Goal: Task Accomplishment & Management: Use online tool/utility

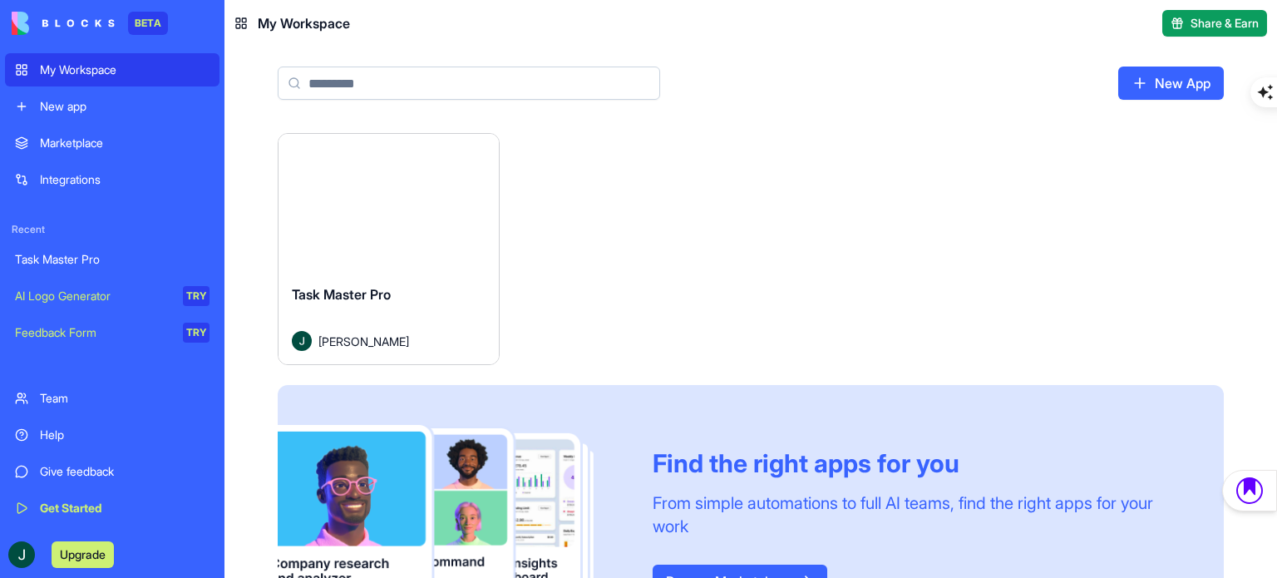
click at [371, 201] on button "Launch" at bounding box center [388, 202] width 125 height 33
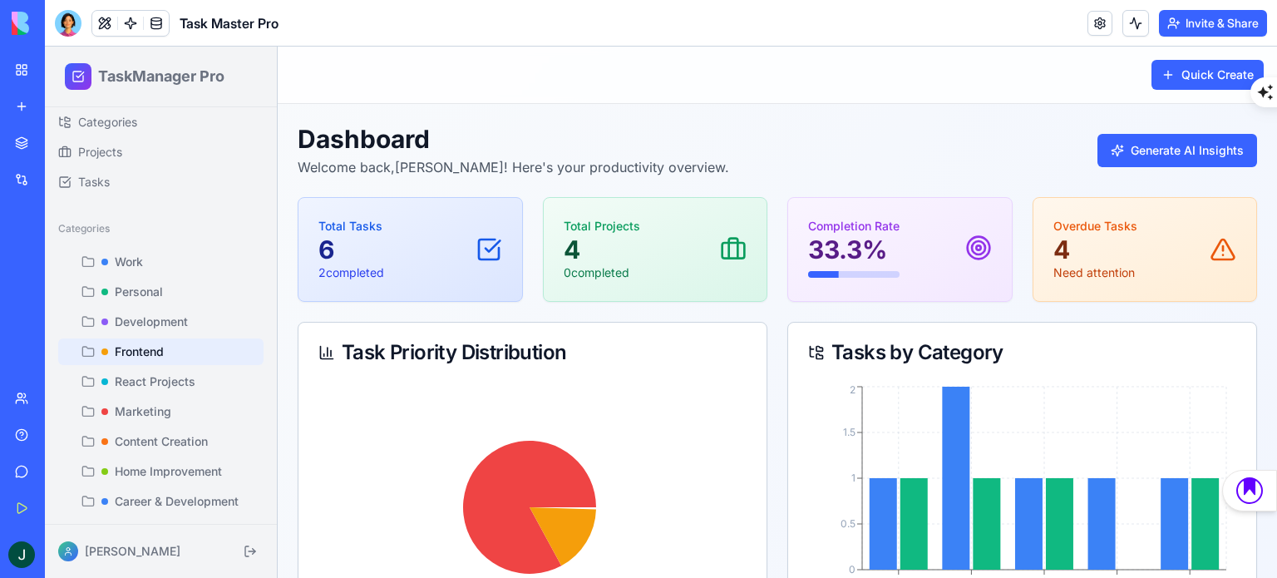
scroll to position [65, 0]
drag, startPoint x: 120, startPoint y: 362, endPoint x: 90, endPoint y: 346, distance: 33.8
drag, startPoint x: 90, startPoint y: 346, endPoint x: 534, endPoint y: 96, distance: 509.1
click at [534, 96] on div "Toggle sidebar Quick Create" at bounding box center [777, 75] width 999 height 57
click at [138, 342] on span "Frontend" at bounding box center [139, 348] width 49 height 17
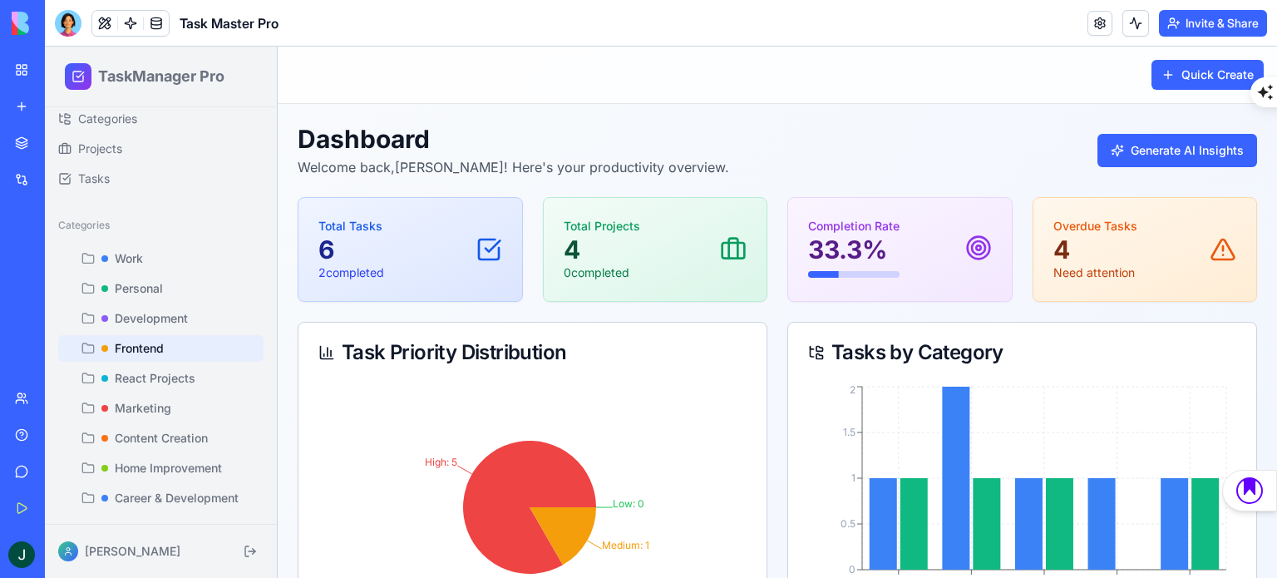
click at [201, 348] on div "Frontend" at bounding box center [161, 348] width 192 height 17
click at [198, 322] on div "Development" at bounding box center [161, 318] width 192 height 17
click at [172, 280] on div "Personal" at bounding box center [161, 288] width 192 height 17
click at [158, 250] on div "Work" at bounding box center [161, 258] width 192 height 17
click at [146, 179] on link "Tasks" at bounding box center [161, 178] width 219 height 27
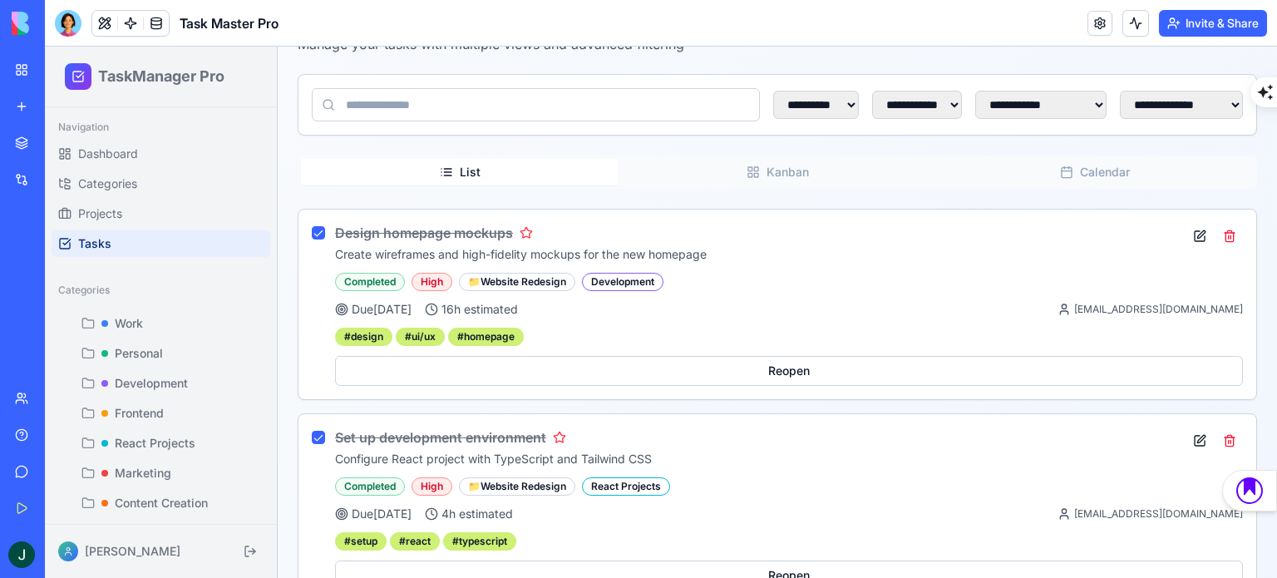
scroll to position [166, 0]
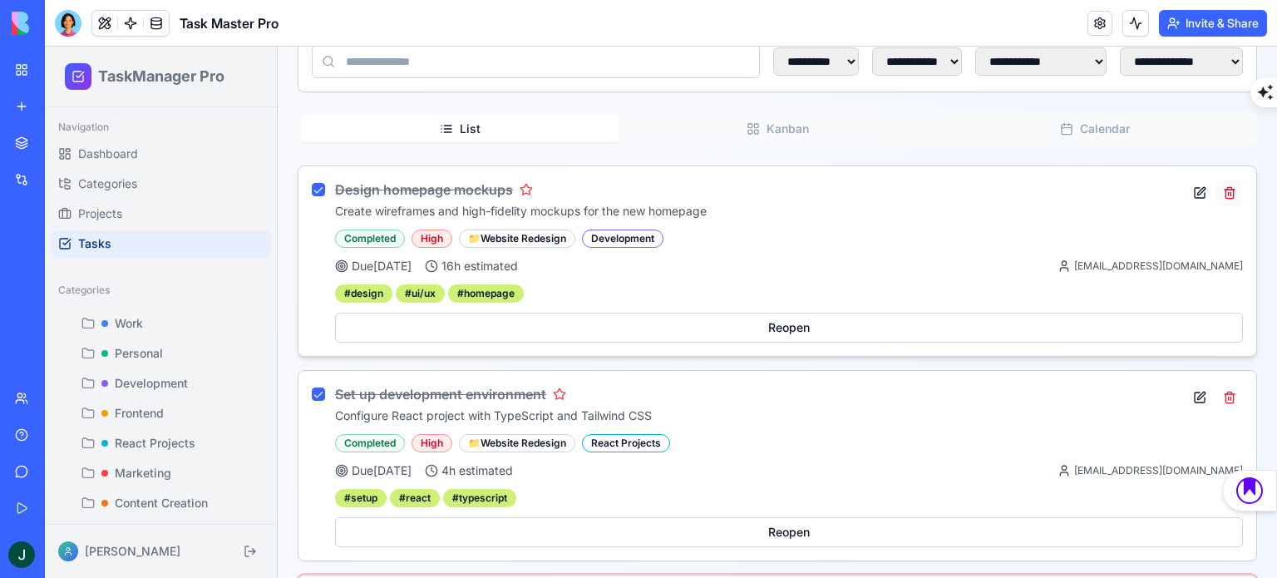
click at [1218, 198] on button at bounding box center [1229, 193] width 27 height 27
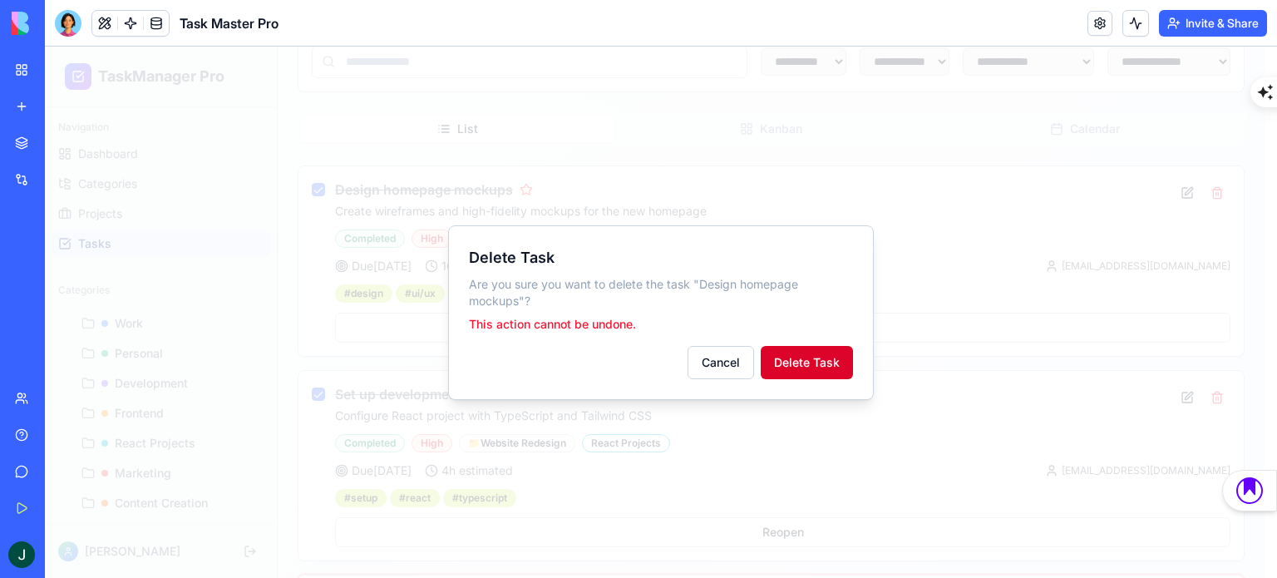
click at [800, 356] on button "Delete Task" at bounding box center [807, 362] width 92 height 33
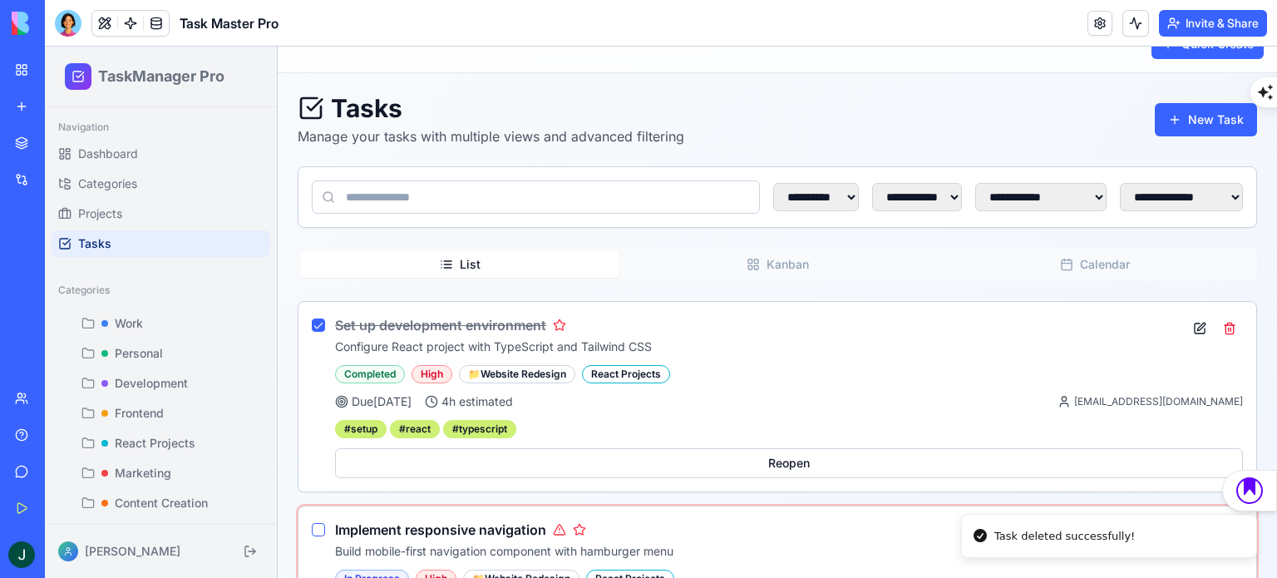
scroll to position [0, 0]
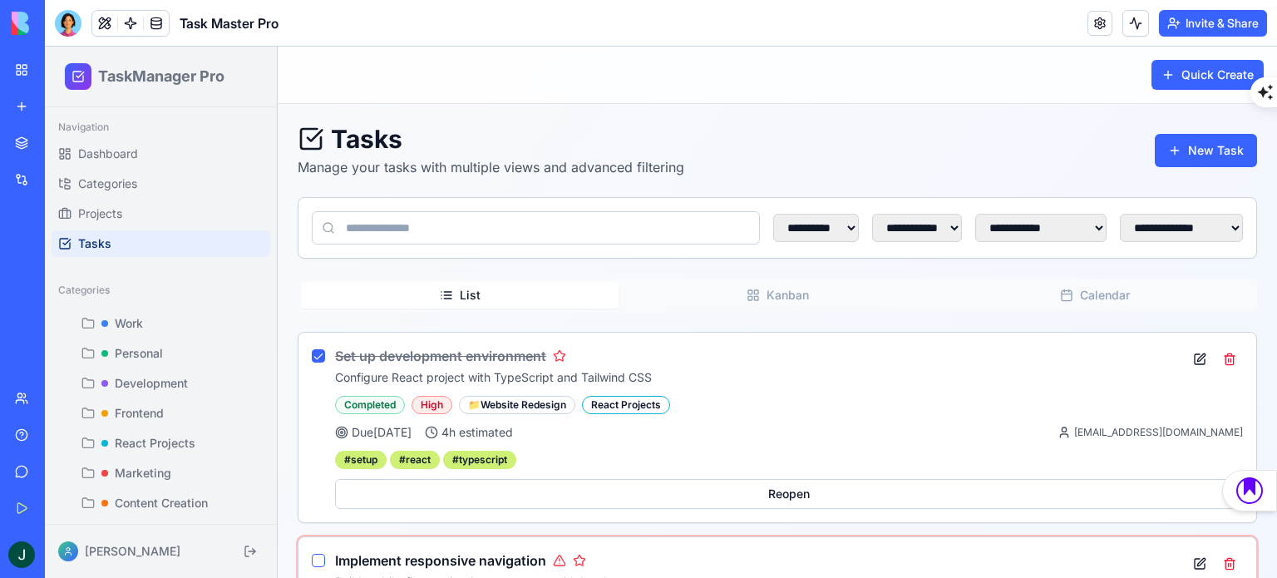
click at [25, 22] on img at bounding box center [63, 23] width 103 height 23
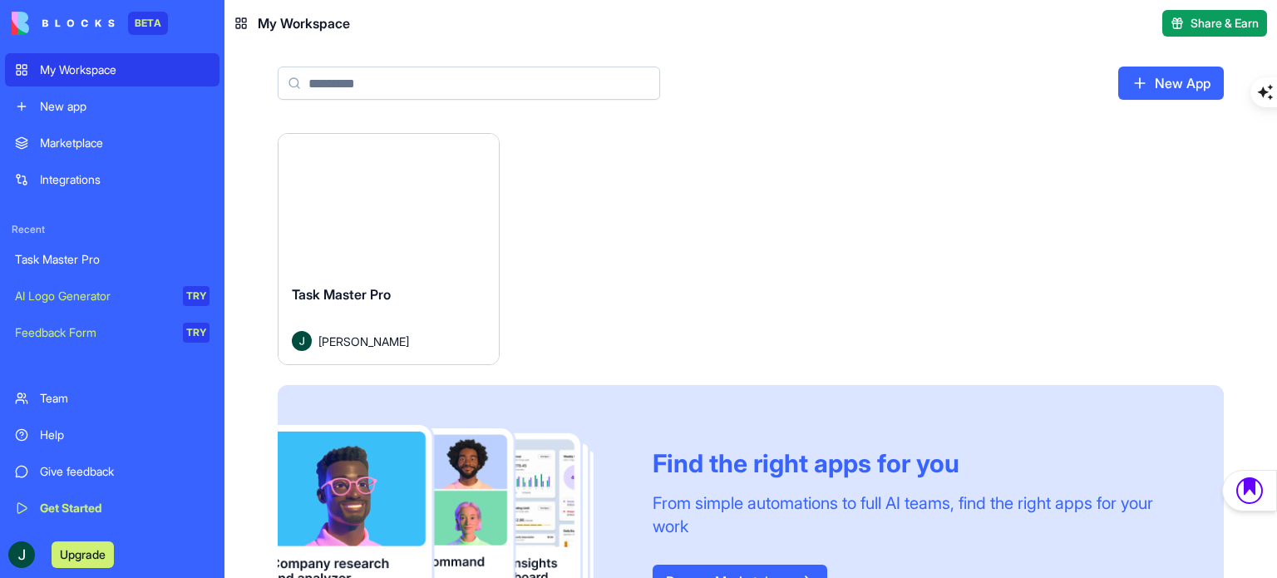
click at [126, 135] on div "Marketplace" at bounding box center [125, 143] width 170 height 17
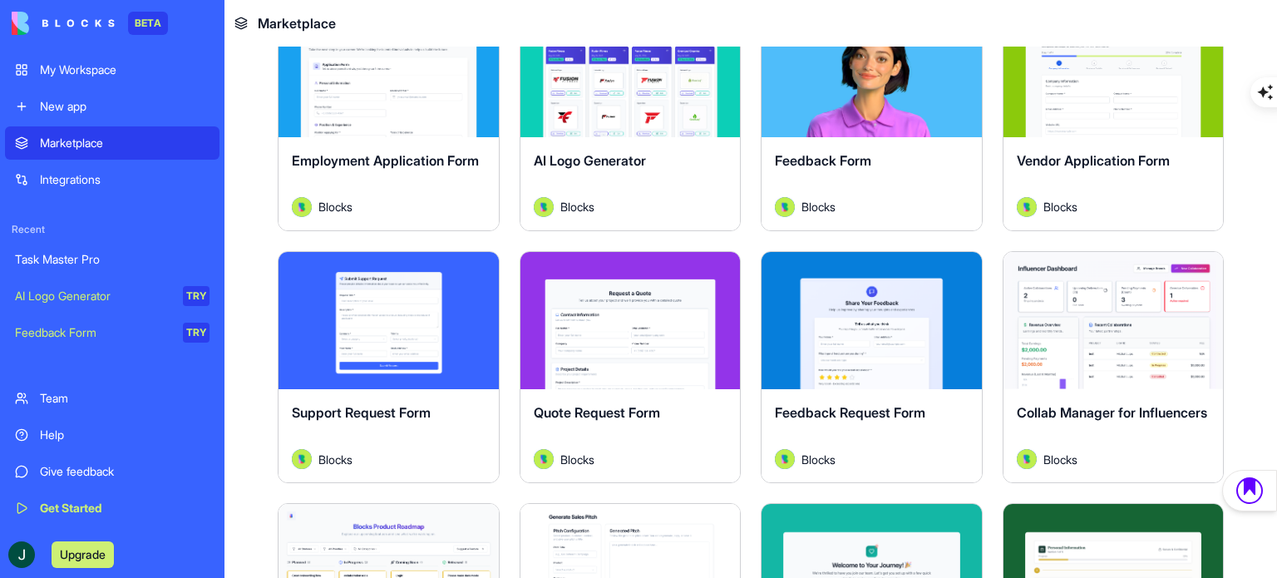
scroll to position [1330, 0]
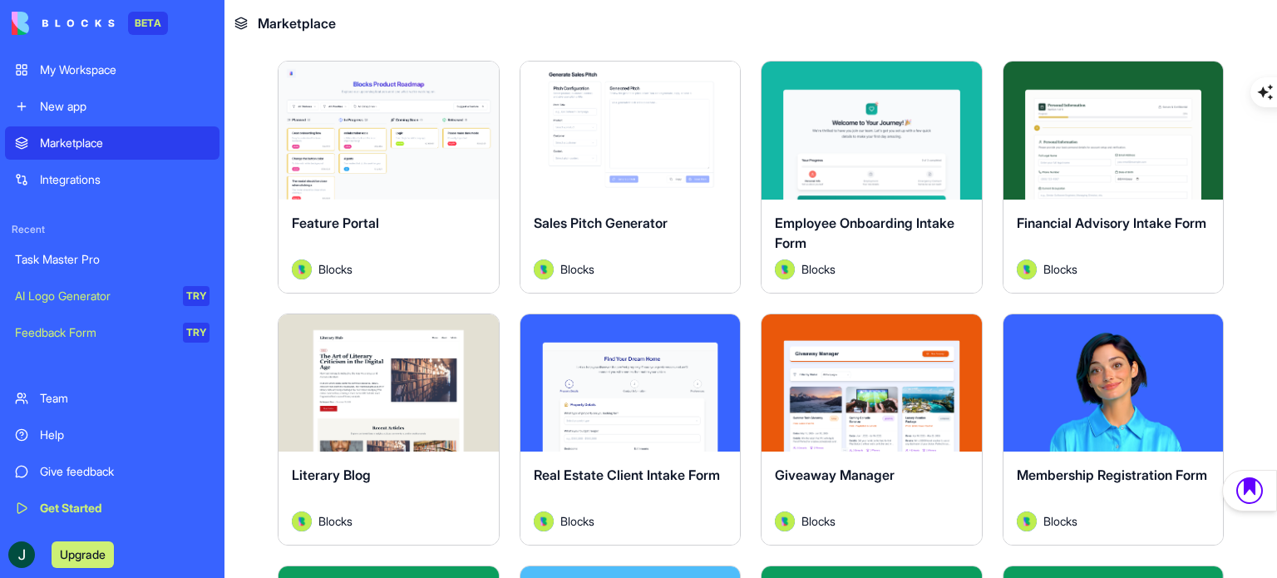
click at [628, 372] on button "Explore" at bounding box center [630, 382] width 125 height 33
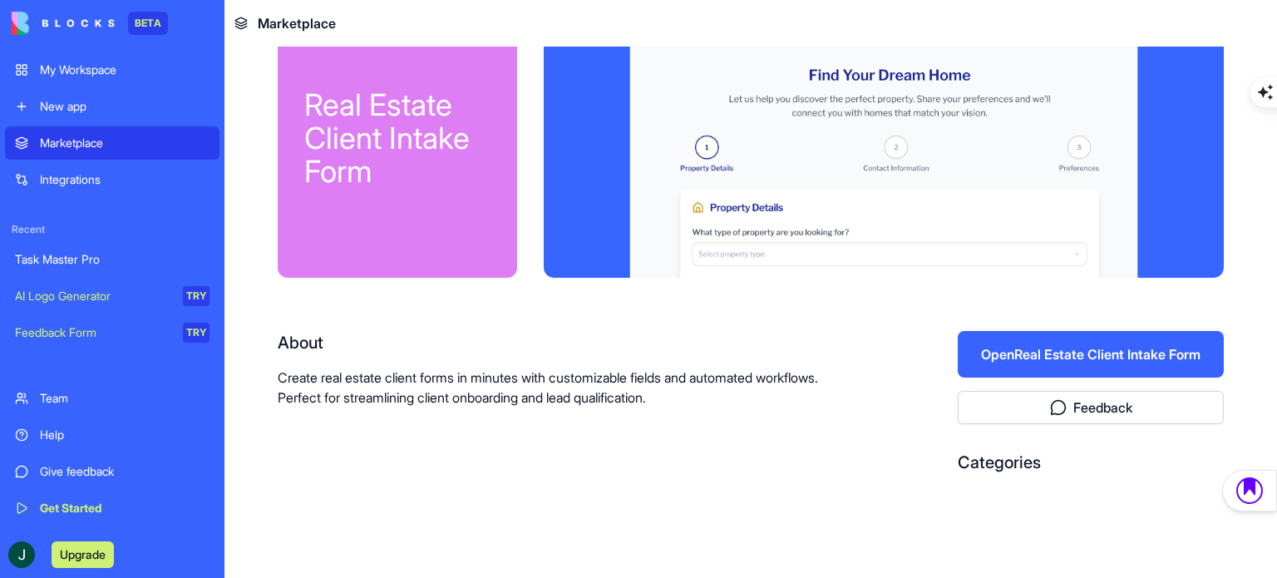
scroll to position [7, 0]
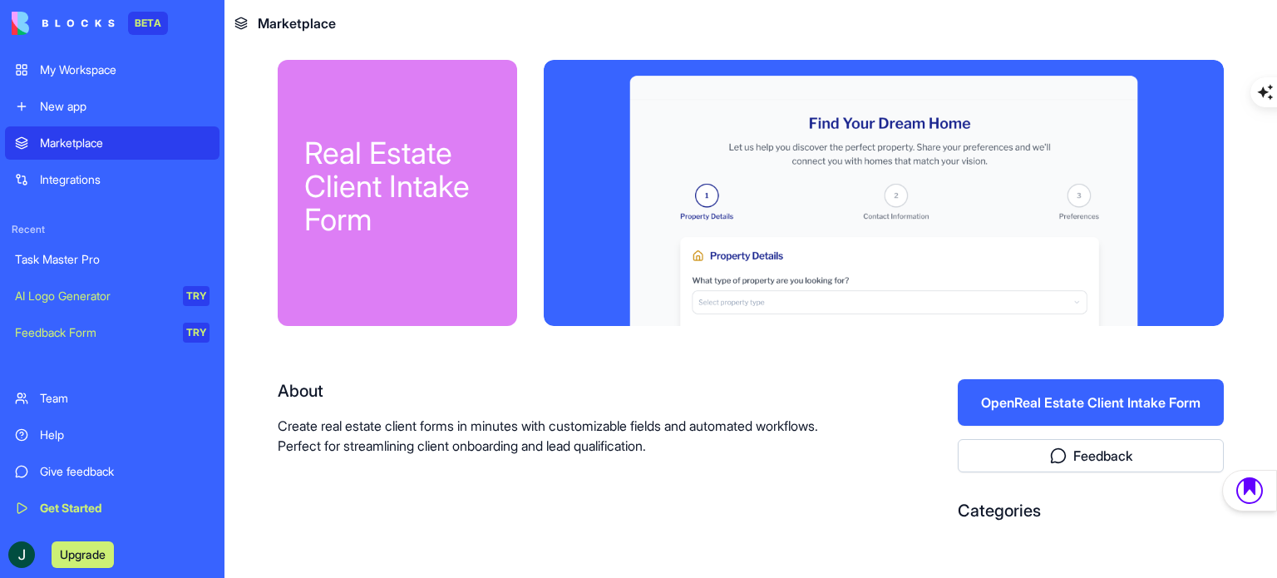
click at [86, 57] on link "My Workspace" at bounding box center [112, 69] width 214 height 33
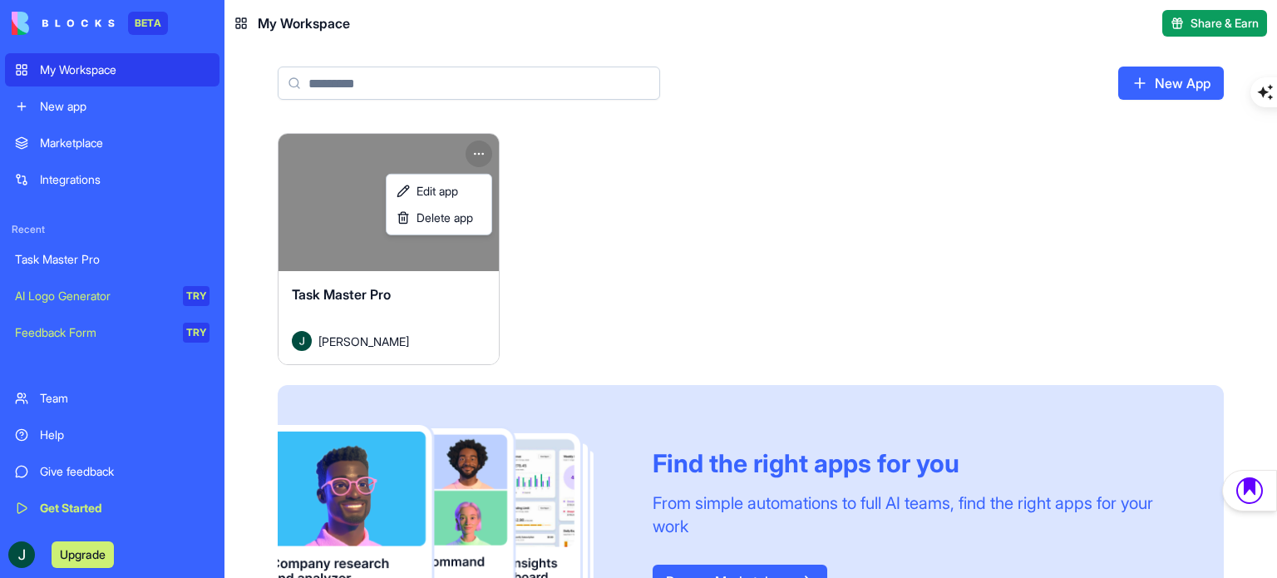
click at [471, 154] on html "BETA My Workspace New app Marketplace Integrations Recent Task Master Pro AI Lo…" at bounding box center [638, 289] width 1277 height 578
click at [682, 203] on html "BETA My Workspace New app Marketplace Integrations Recent Task Master Pro AI Lo…" at bounding box center [638, 289] width 1277 height 578
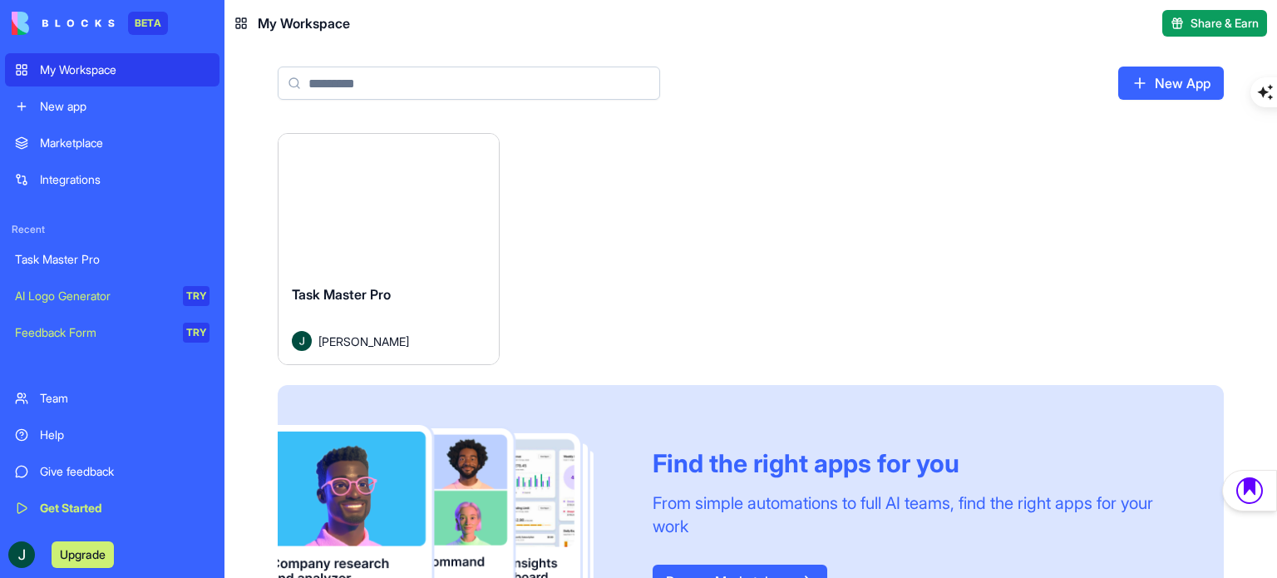
click at [389, 203] on button "Launch" at bounding box center [388, 202] width 125 height 33
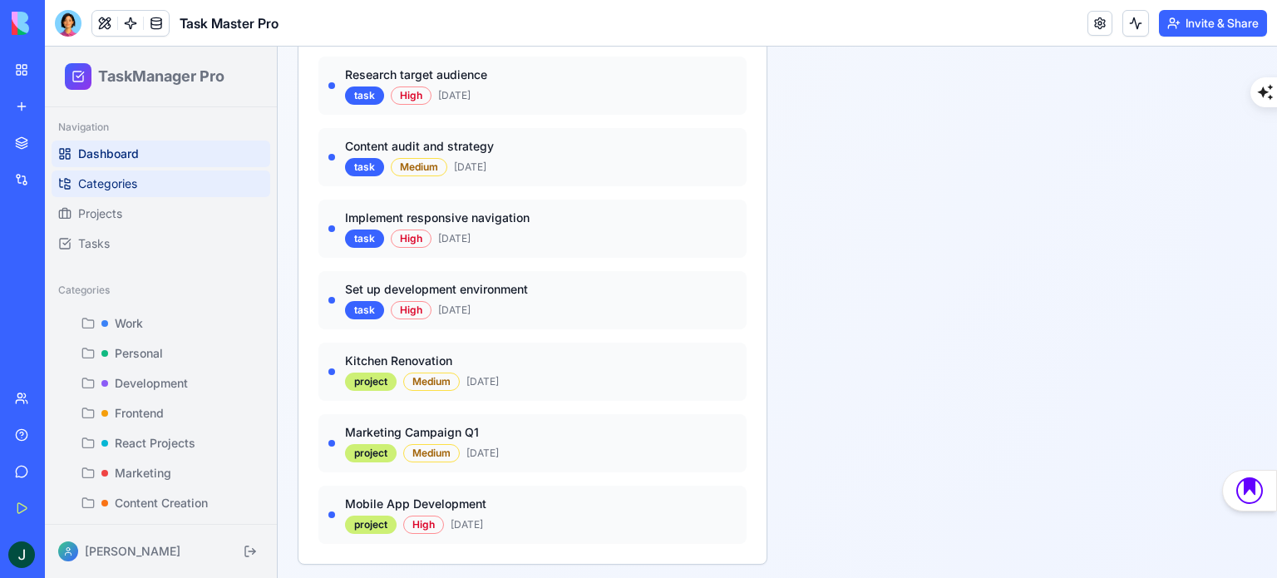
click at [126, 176] on span "Categories" at bounding box center [107, 183] width 59 height 17
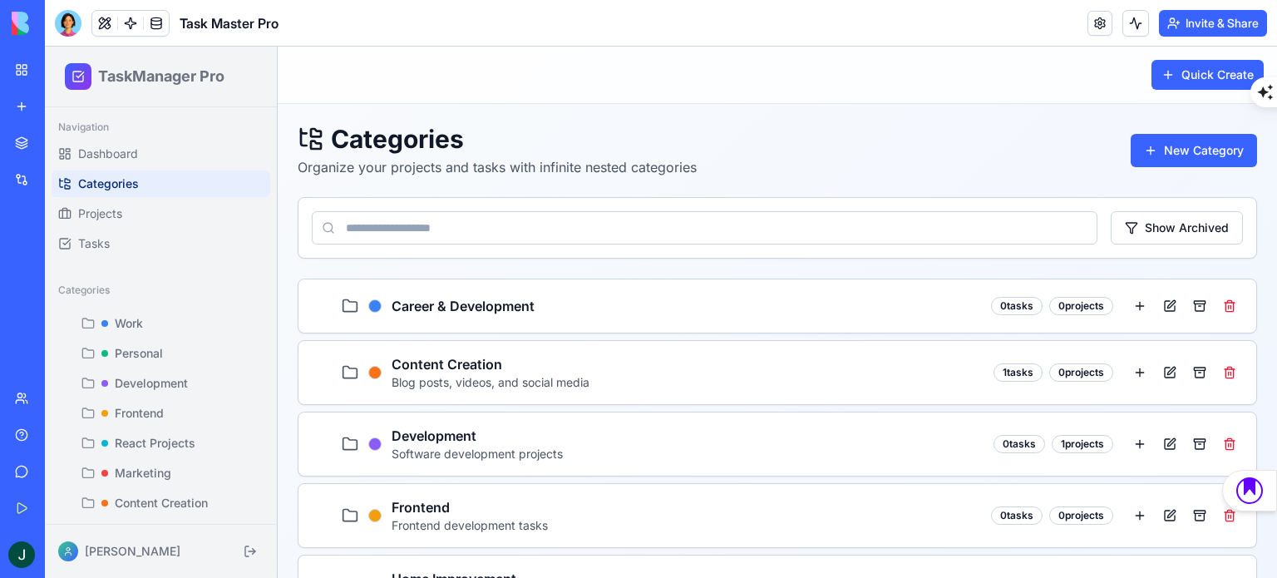
click at [677, 286] on div "Career & Development 0 tasks 0 projects" at bounding box center [777, 305] width 958 height 53
click at [684, 306] on h3 "Career & Development" at bounding box center [686, 306] width 589 height 20
click at [1130, 303] on button at bounding box center [1139, 306] width 27 height 27
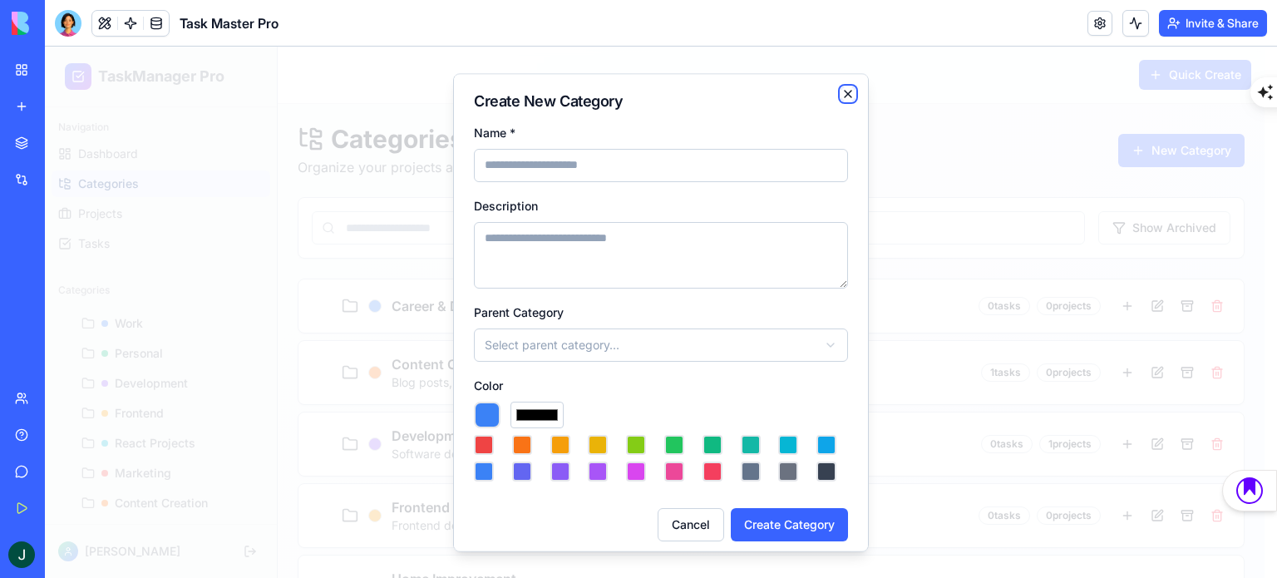
click at [841, 92] on icon "button" at bounding box center [847, 93] width 13 height 13
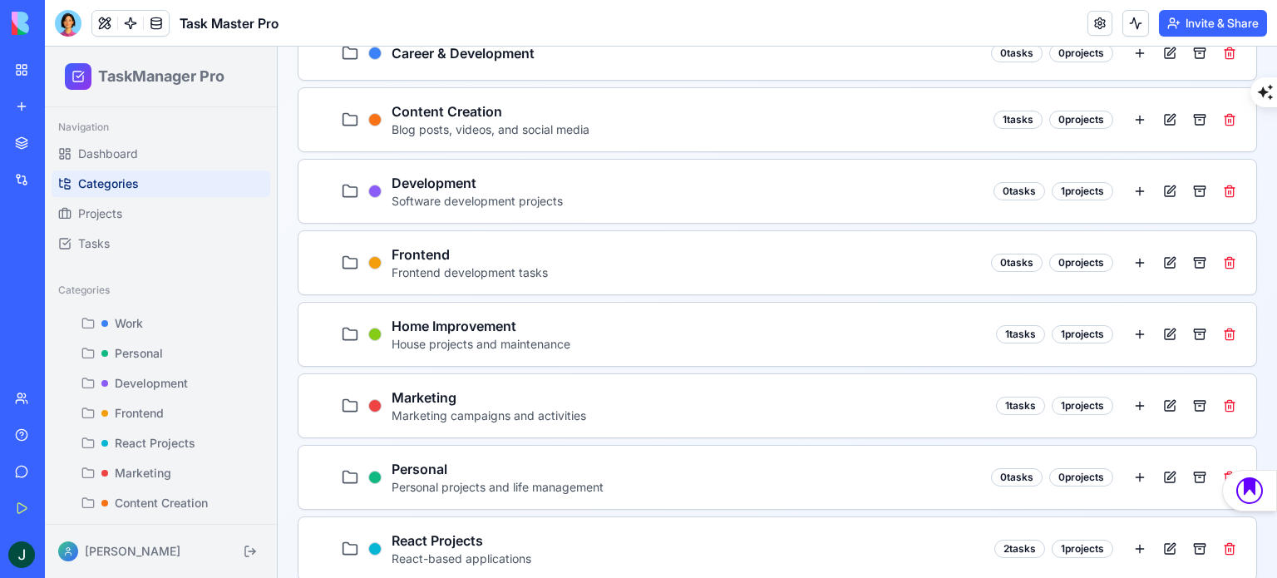
scroll to position [249, 0]
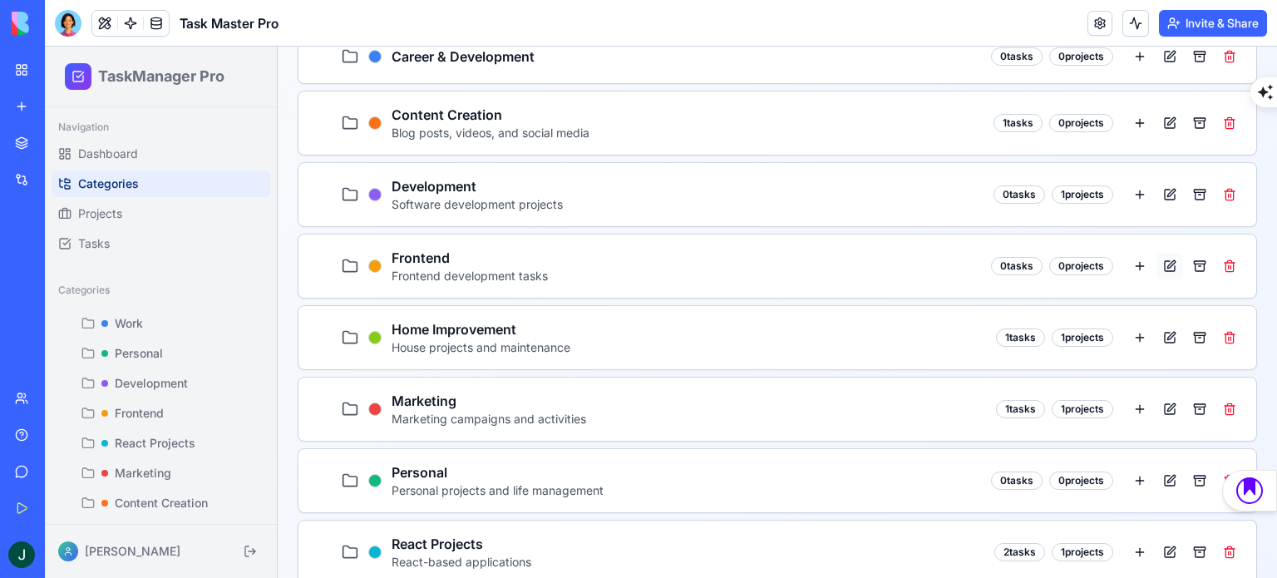
click at [1156, 265] on button at bounding box center [1169, 266] width 27 height 27
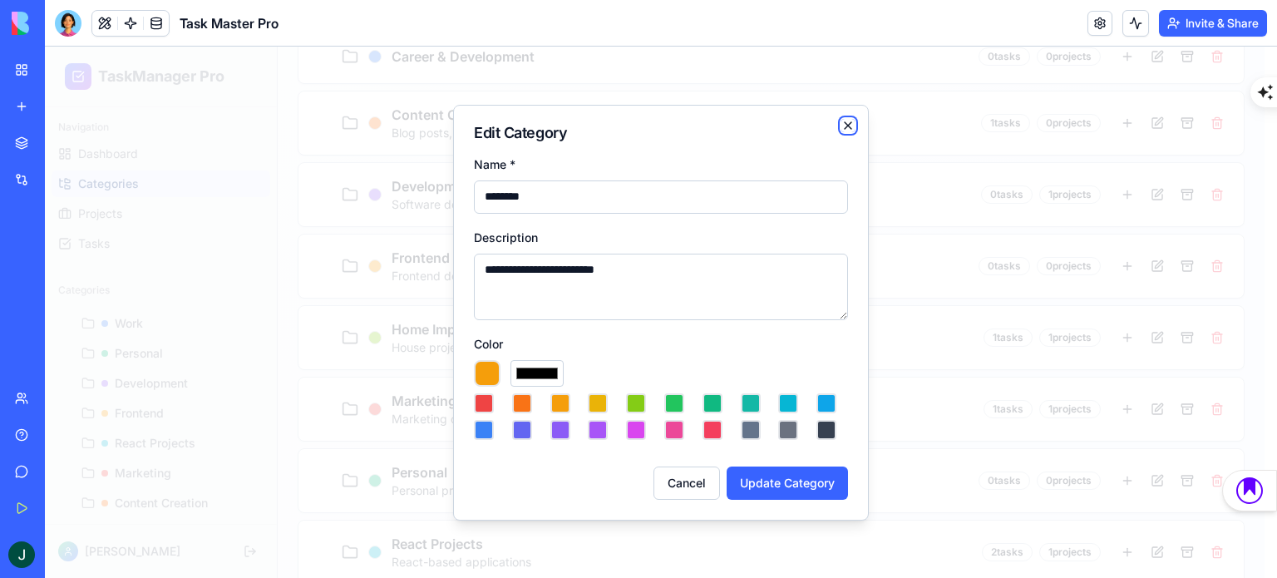
click at [846, 128] on icon "button" at bounding box center [847, 125] width 13 height 13
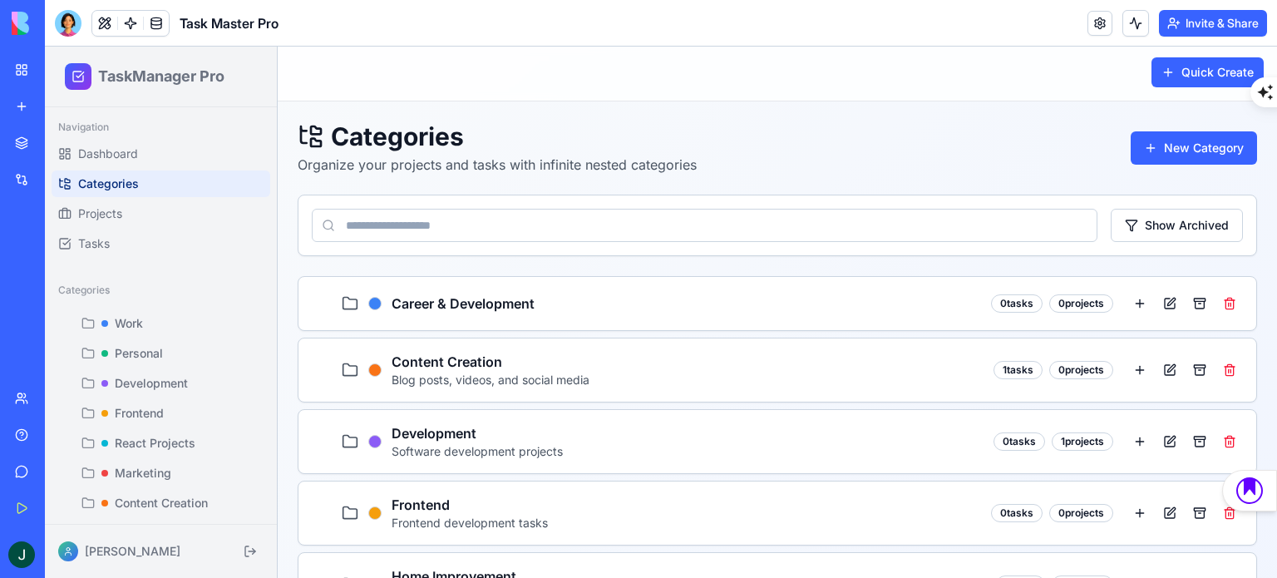
scroll to position [0, 0]
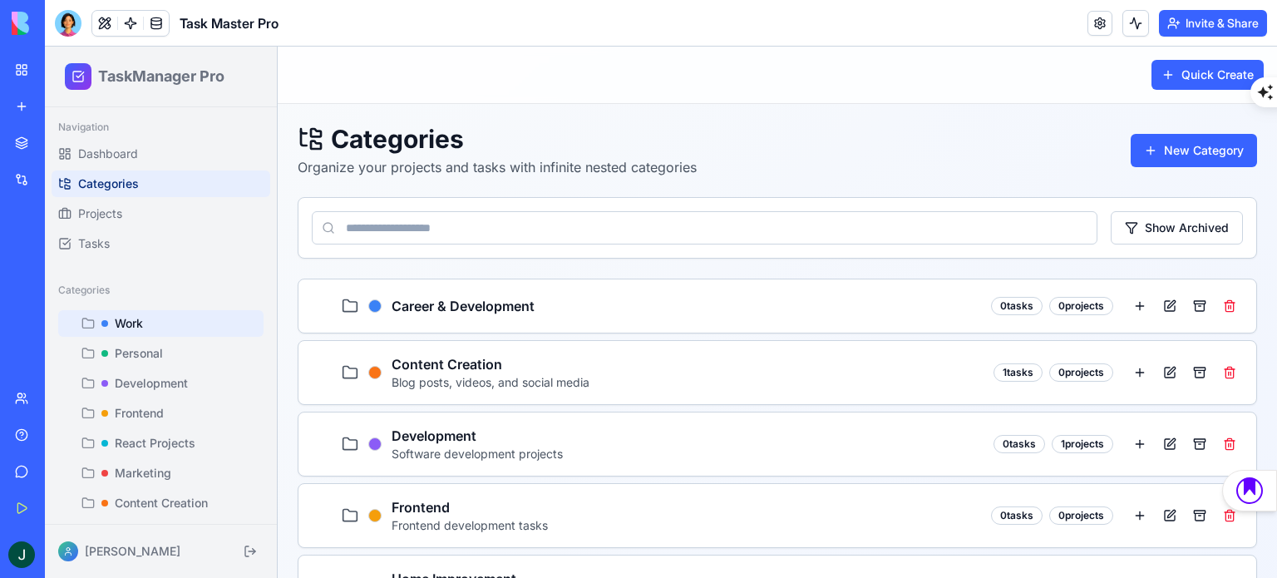
click at [209, 323] on div "Work" at bounding box center [161, 323] width 192 height 17
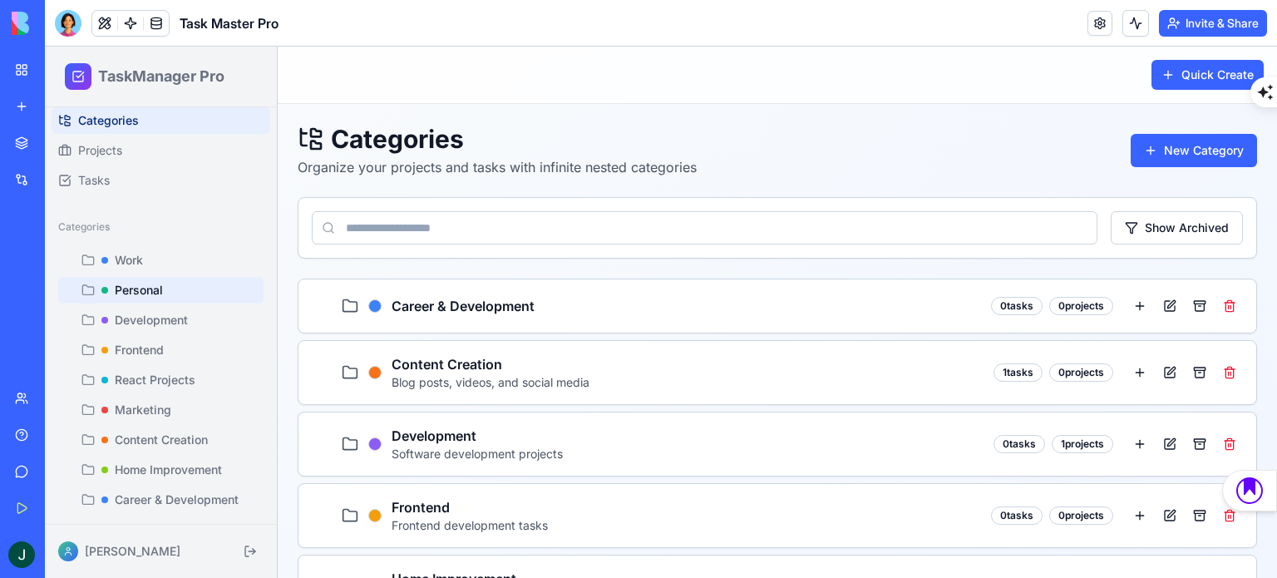
scroll to position [65, 0]
click at [1130, 306] on button at bounding box center [1139, 306] width 27 height 27
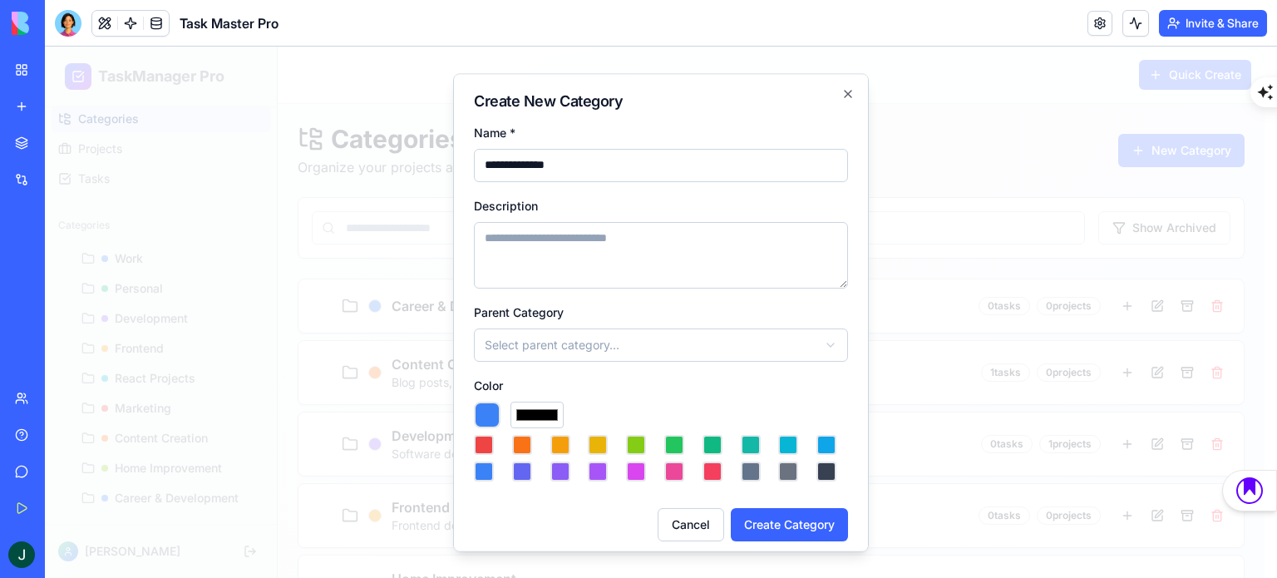
type input "**********"
click at [598, 352] on body "**********" at bounding box center [654, 489] width 1219 height 885
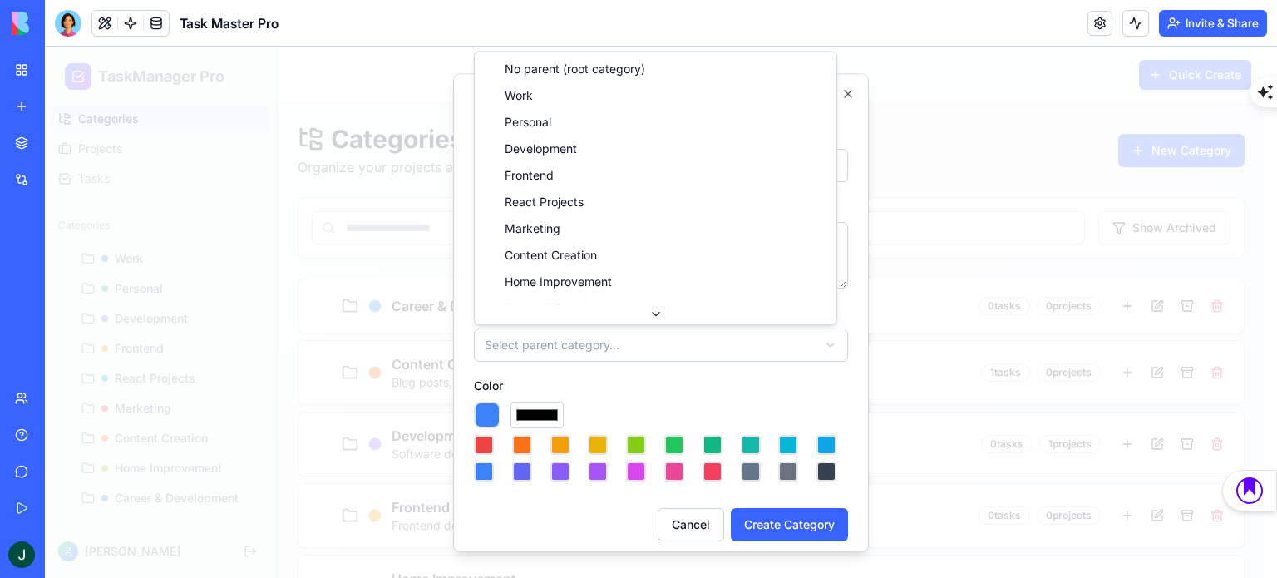
scroll to position [20, 0]
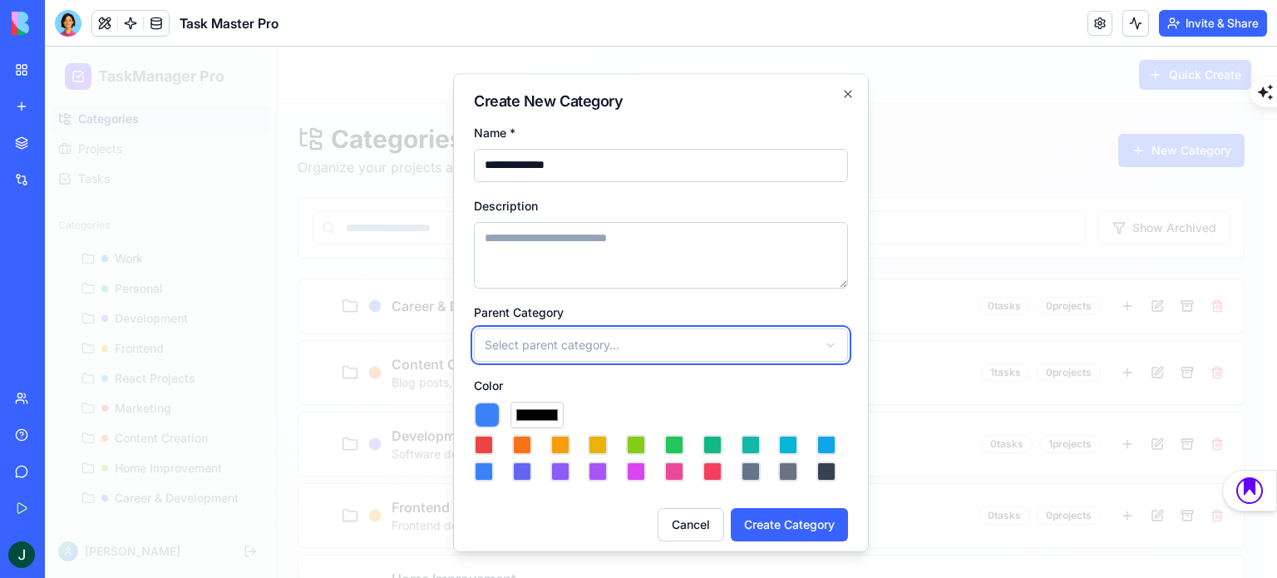
click at [598, 468] on body "**********" at bounding box center [654, 489] width 1219 height 885
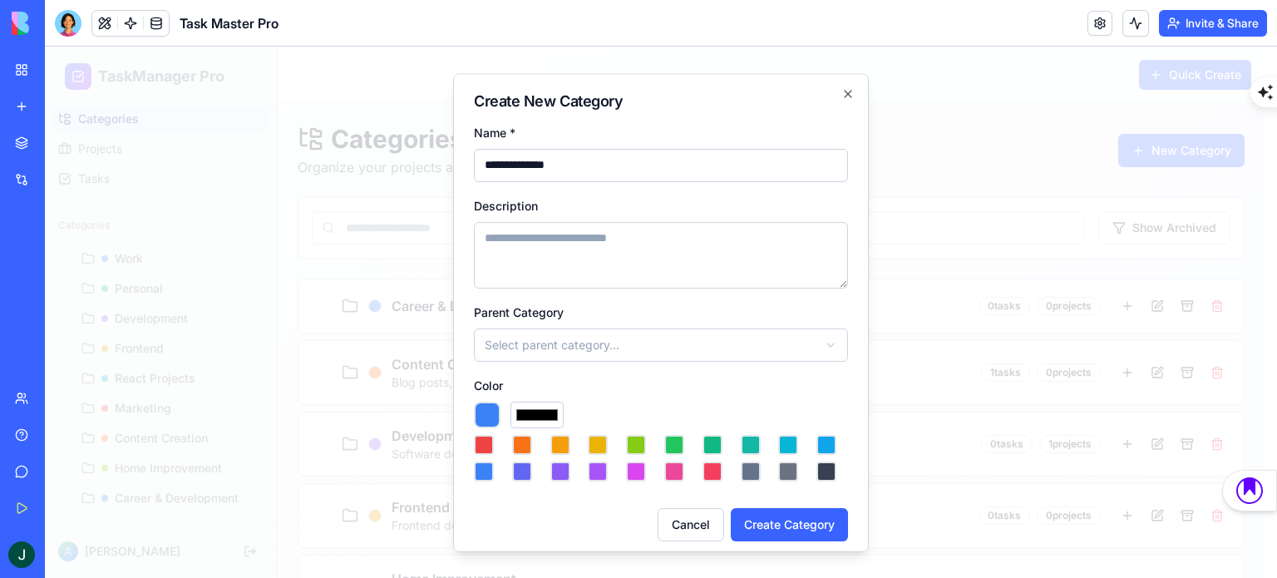
click at [598, 468] on button "button" at bounding box center [598, 471] width 20 height 20
type input "*******"
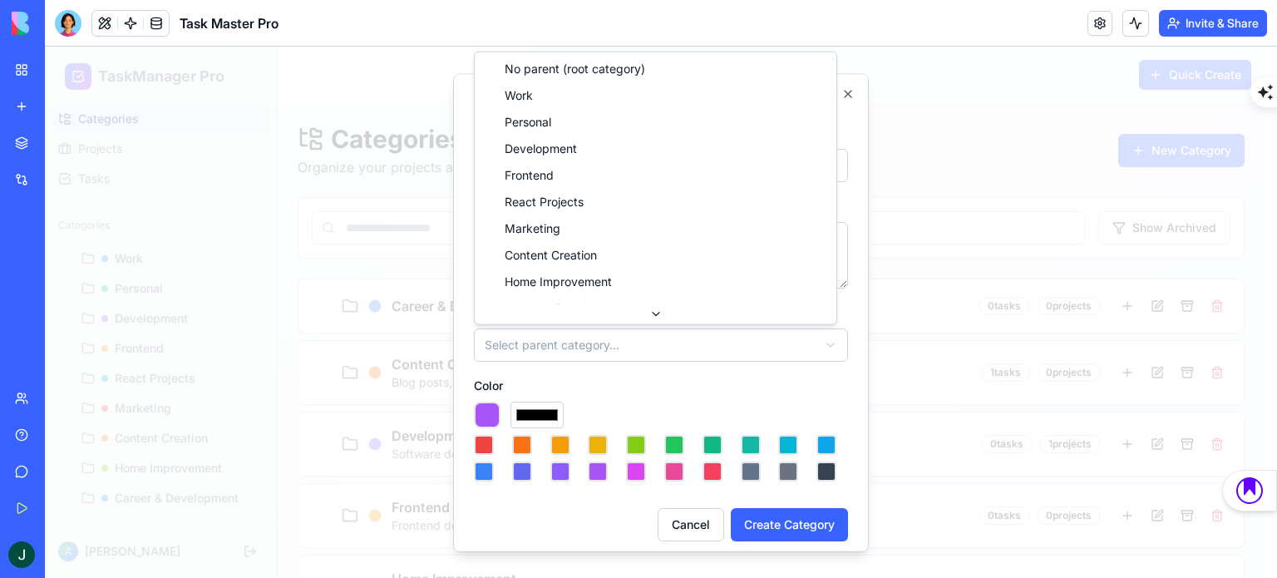
click at [562, 359] on body "**********" at bounding box center [654, 489] width 1219 height 885
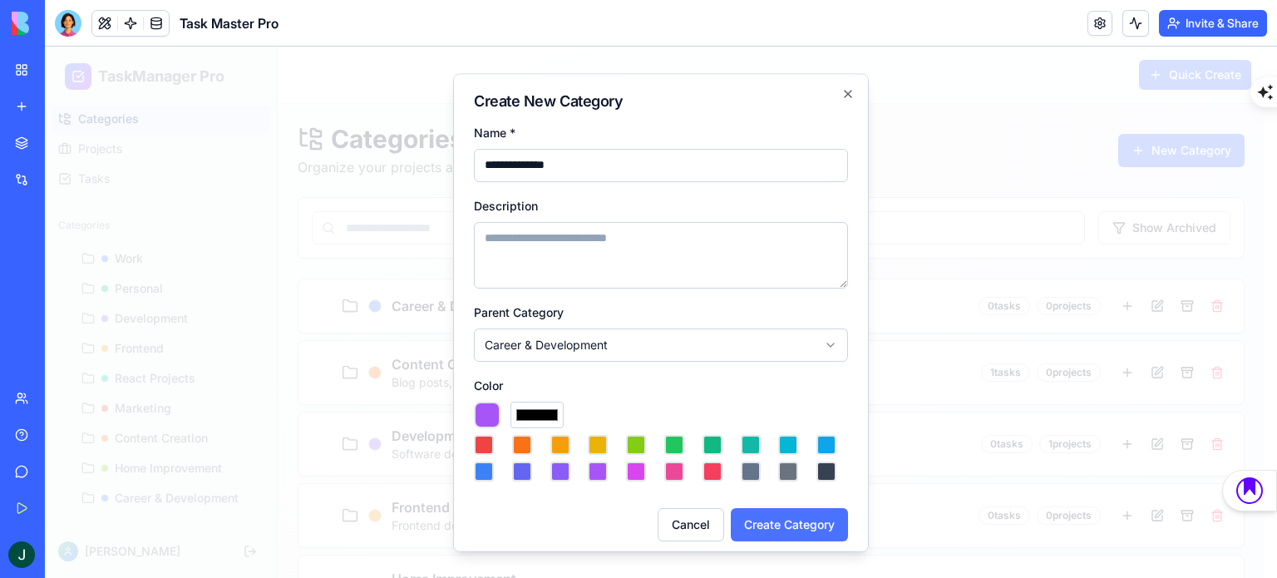
click at [766, 510] on button "Create Category" at bounding box center [789, 524] width 117 height 33
type input "*******"
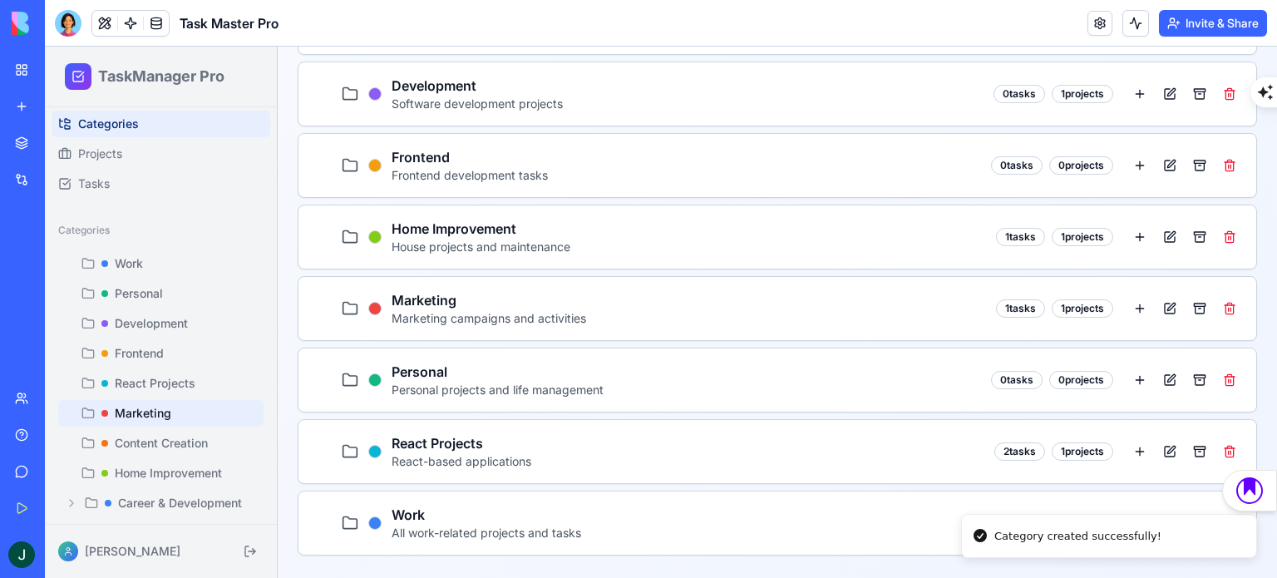
scroll to position [65, 0]
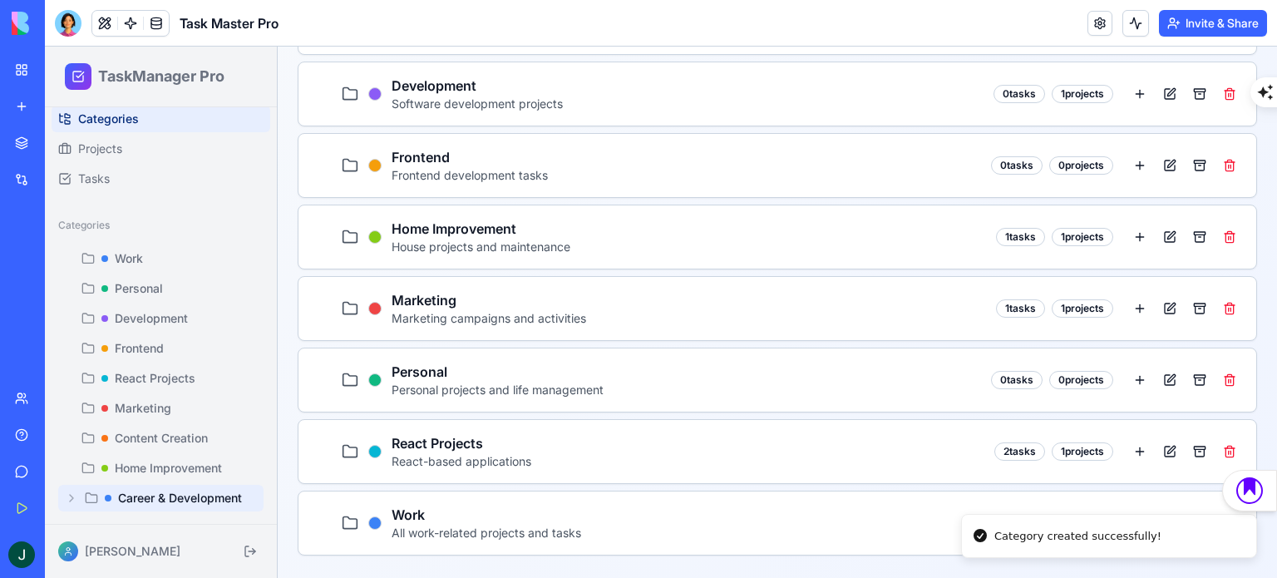
click at [189, 506] on button "Career & Development" at bounding box center [160, 498] width 205 height 27
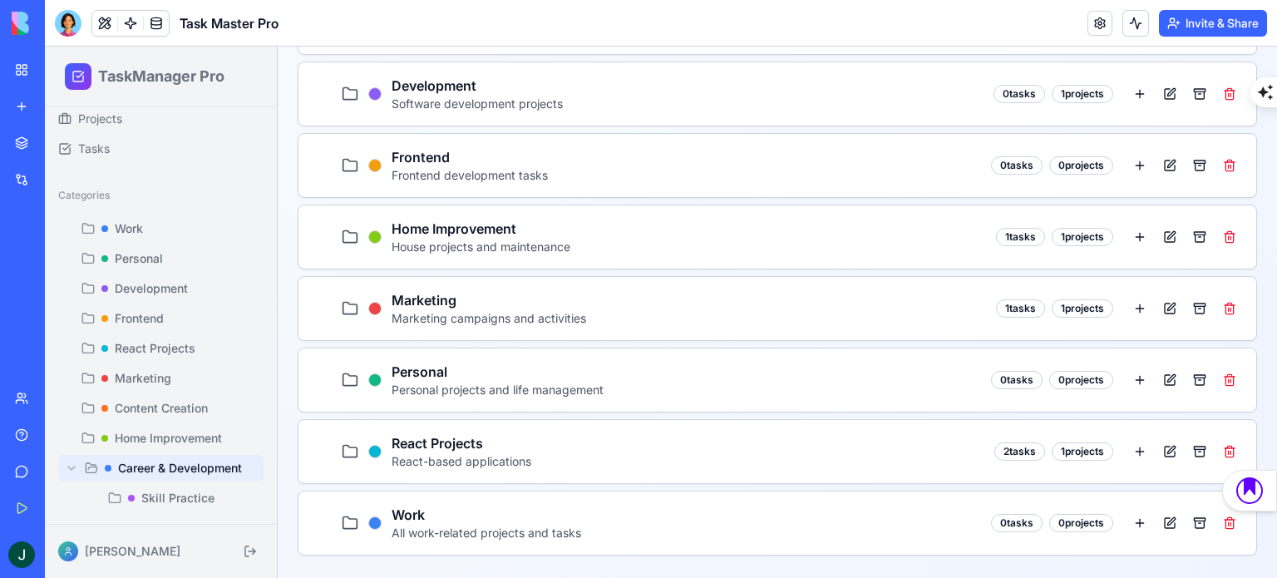
click at [183, 472] on span "Career & Development" at bounding box center [180, 468] width 124 height 17
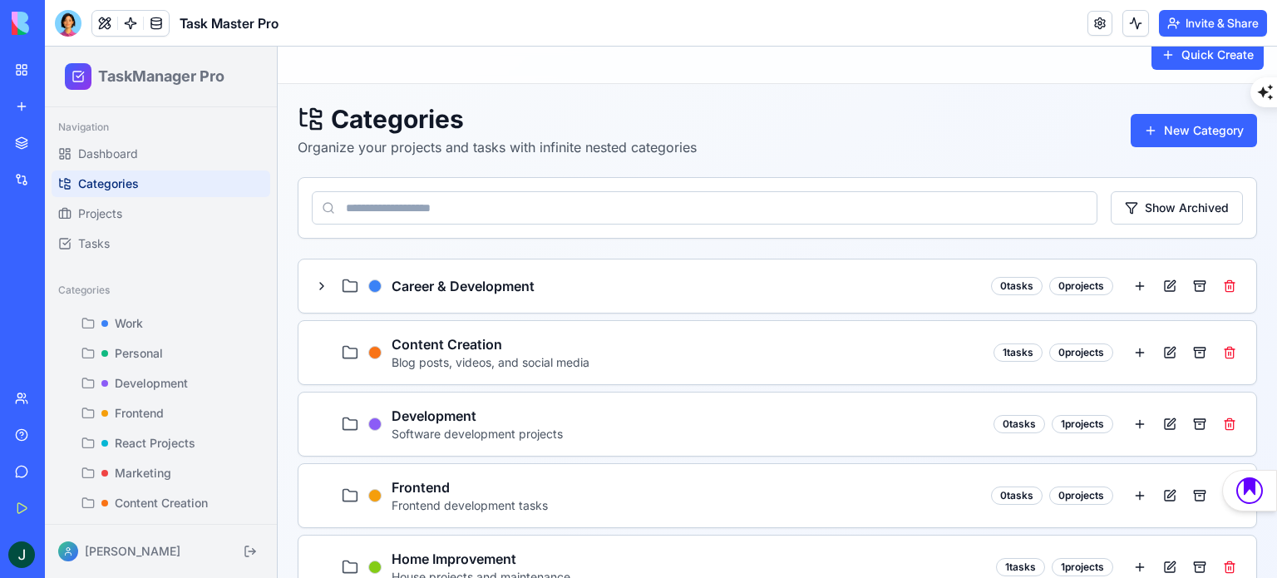
scroll to position [0, 0]
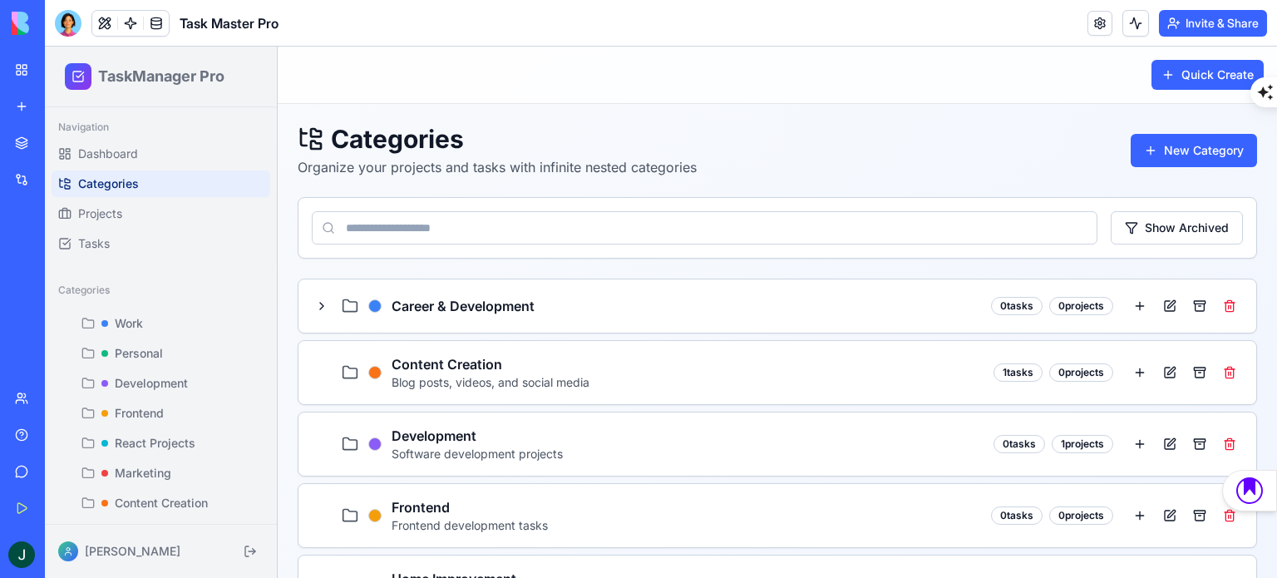
drag, startPoint x: 598, startPoint y: 292, endPoint x: 482, endPoint y: 298, distance: 116.5
click at [595, 293] on div "Career & Development 0 tasks 0 projects" at bounding box center [777, 306] width 931 height 27
click at [315, 305] on button at bounding box center [322, 306] width 20 height 20
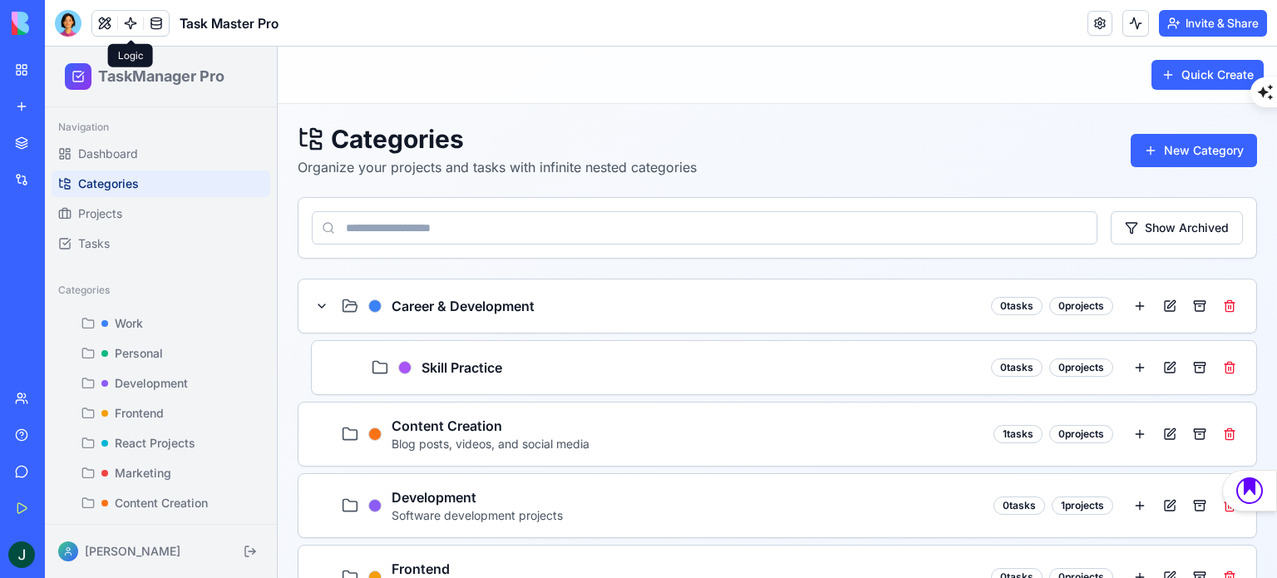
click at [135, 22] on link at bounding box center [130, 23] width 25 height 25
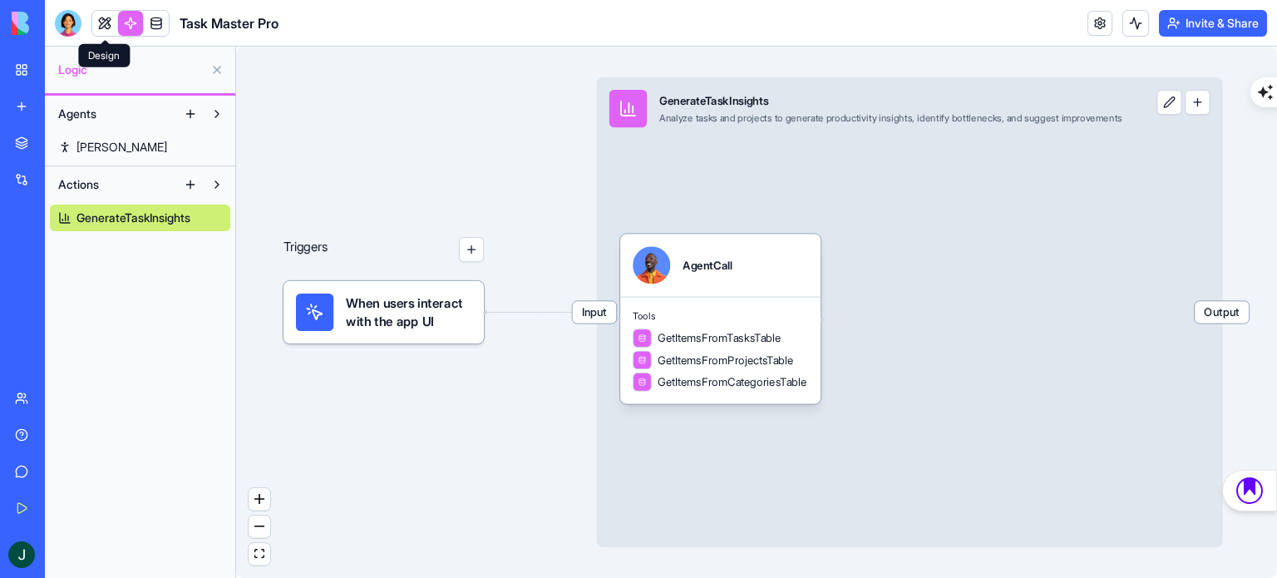
click at [108, 19] on link at bounding box center [104, 23] width 25 height 25
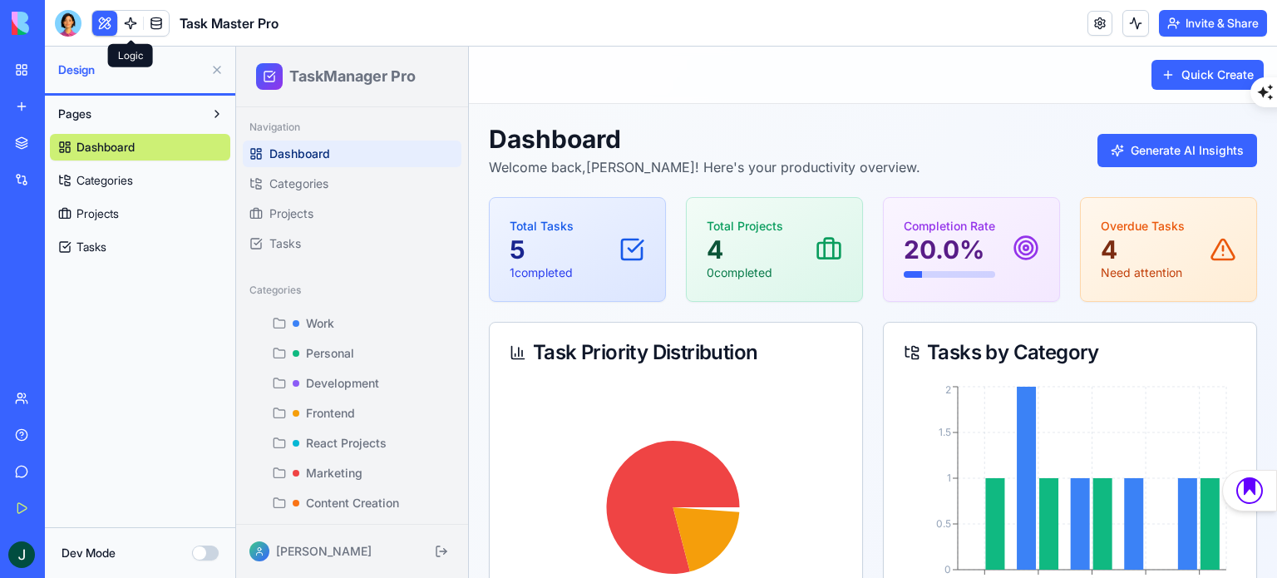
click at [125, 24] on link at bounding box center [130, 23] width 25 height 25
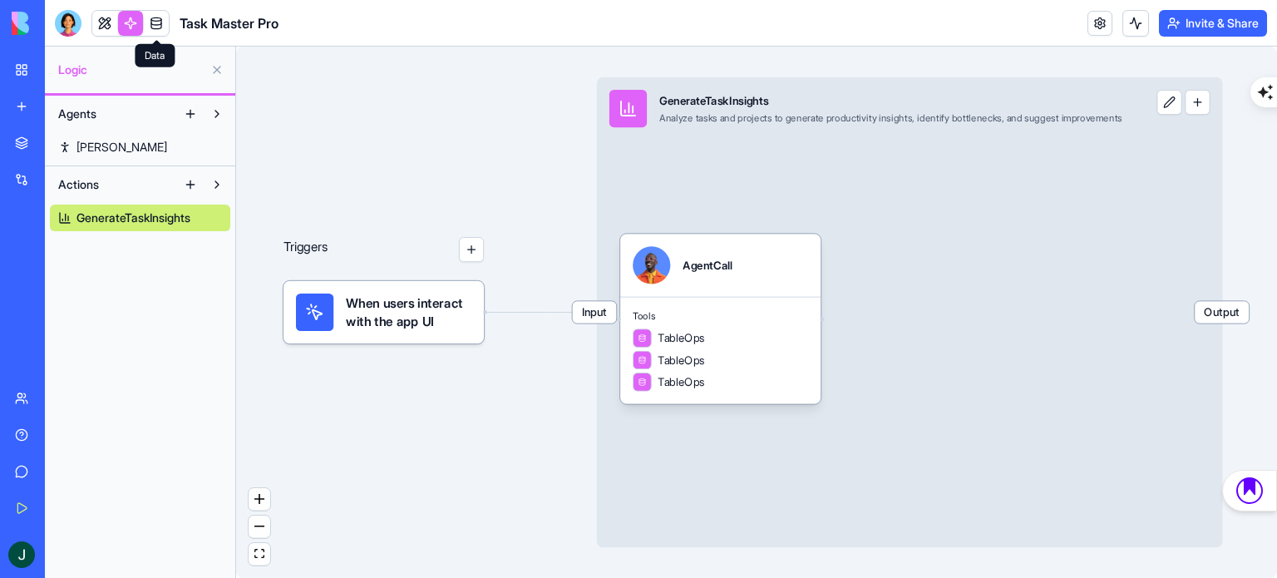
click at [153, 22] on link at bounding box center [156, 23] width 25 height 25
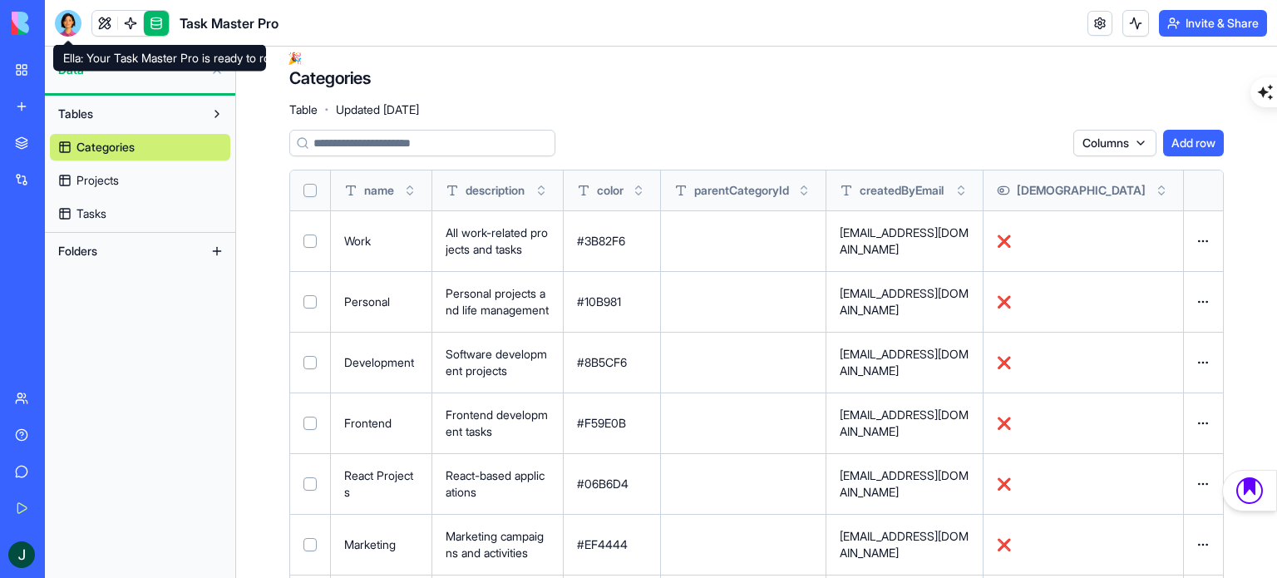
click at [65, 23] on div at bounding box center [68, 23] width 27 height 27
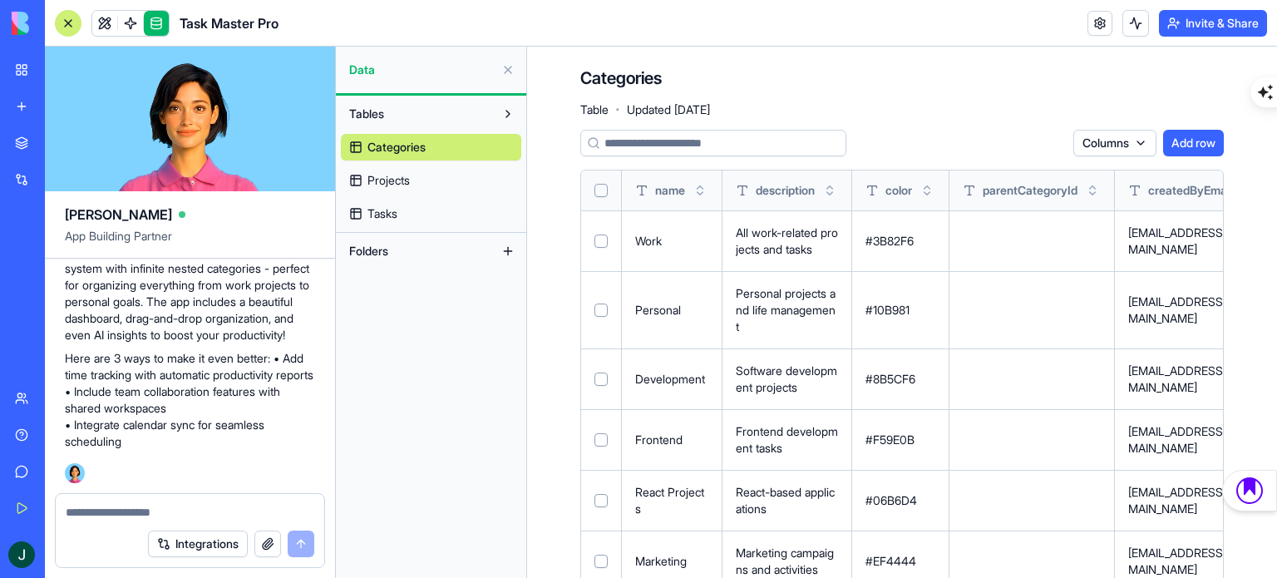
click at [95, 515] on textarea at bounding box center [190, 512] width 249 height 17
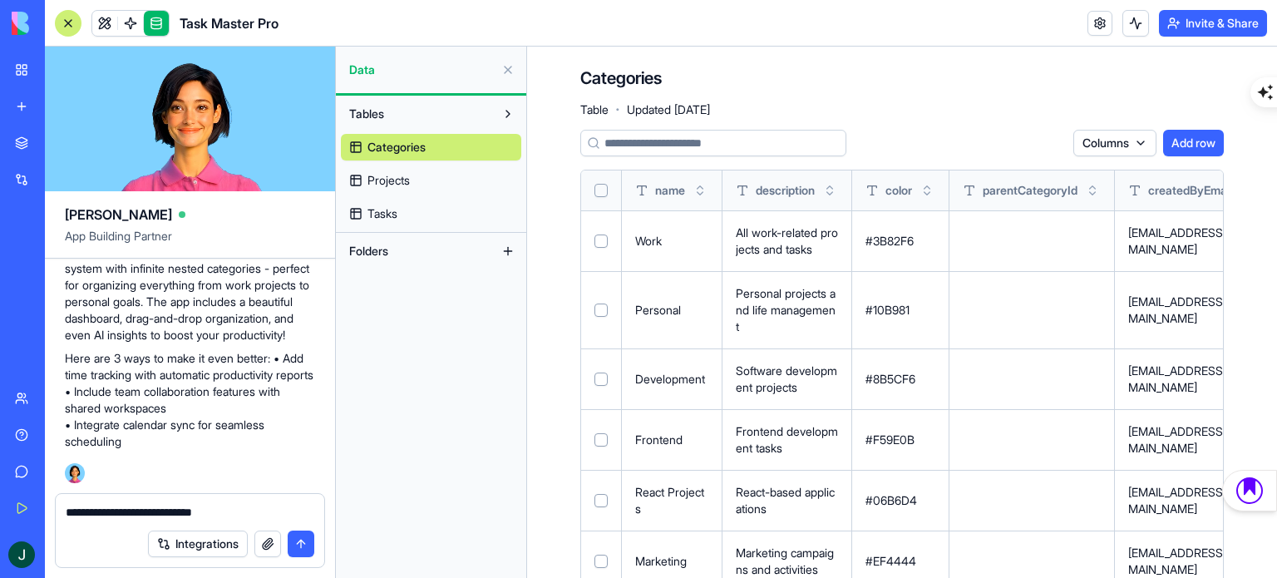
type textarea "**********"
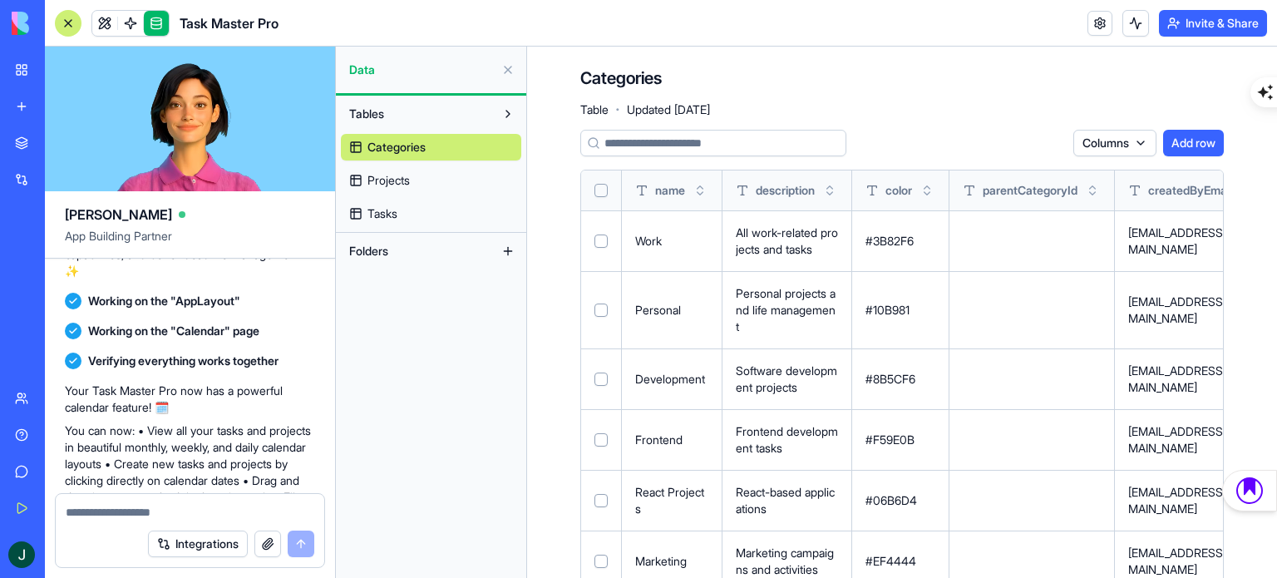
scroll to position [1011, 0]
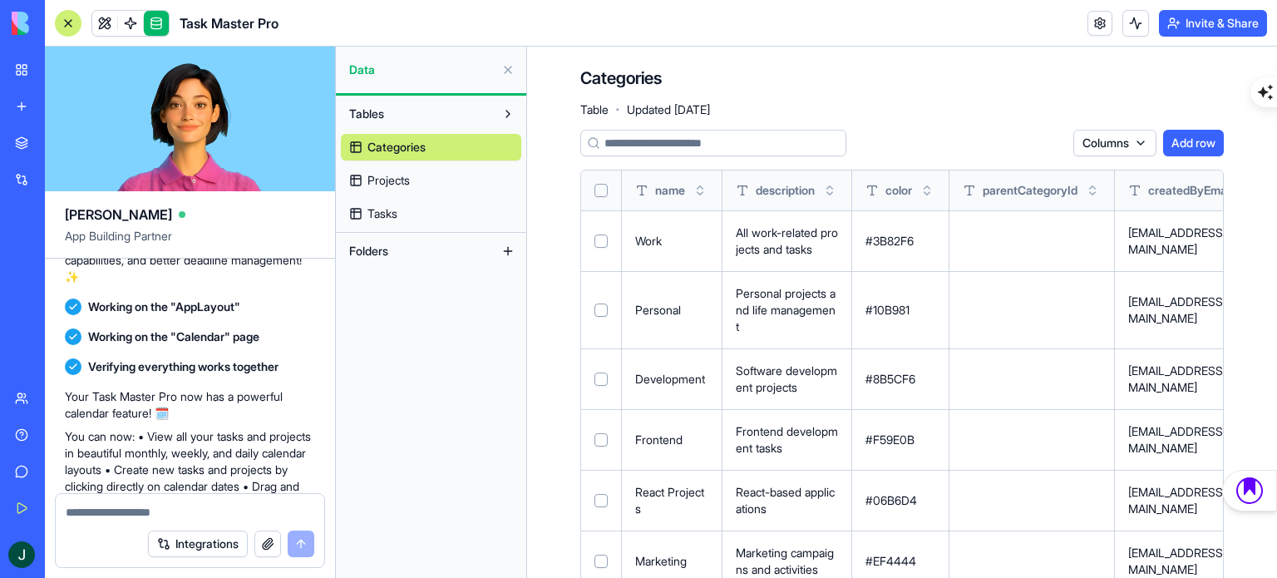
click at [63, 22] on div at bounding box center [68, 23] width 27 height 27
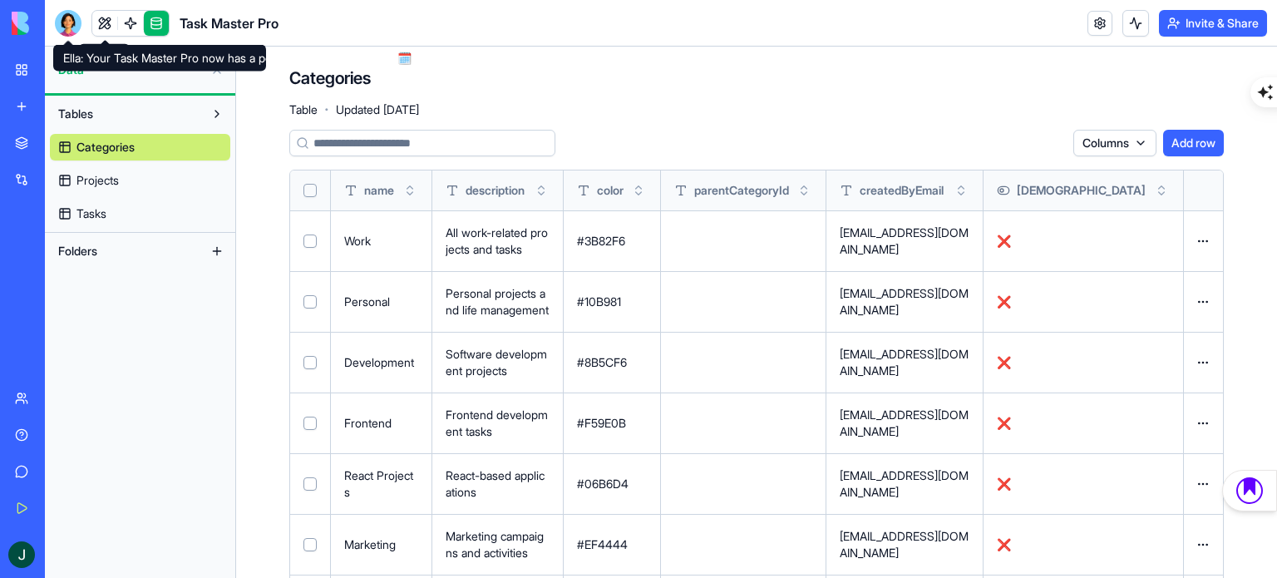
click at [72, 18] on div at bounding box center [68, 23] width 27 height 27
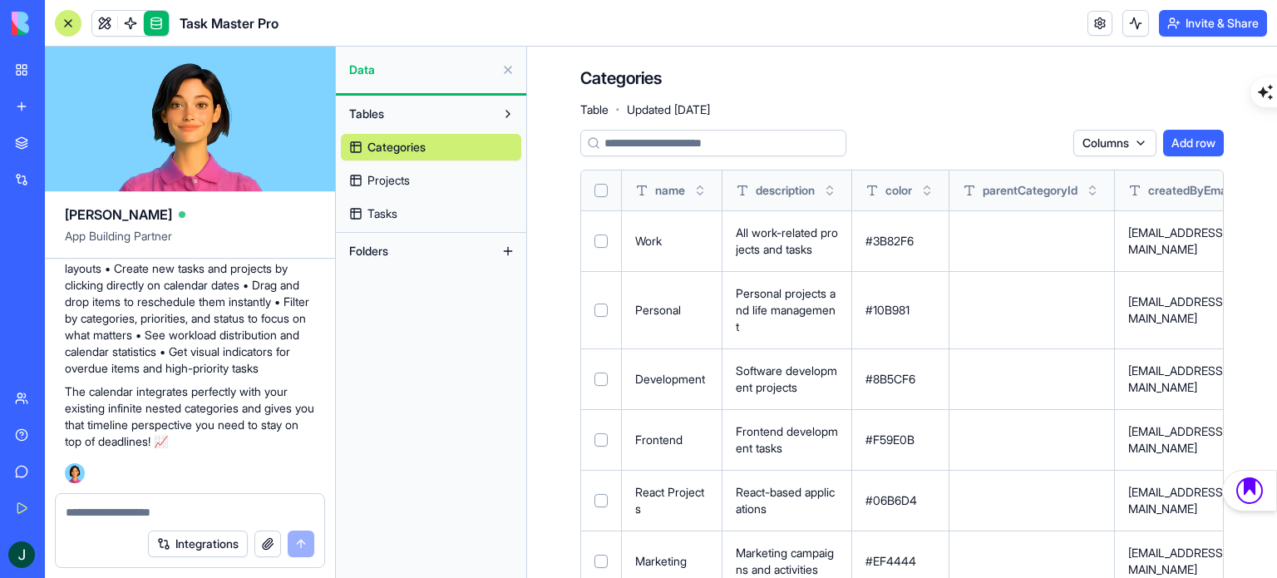
scroll to position [0, 0]
click at [72, 18] on div at bounding box center [68, 23] width 27 height 27
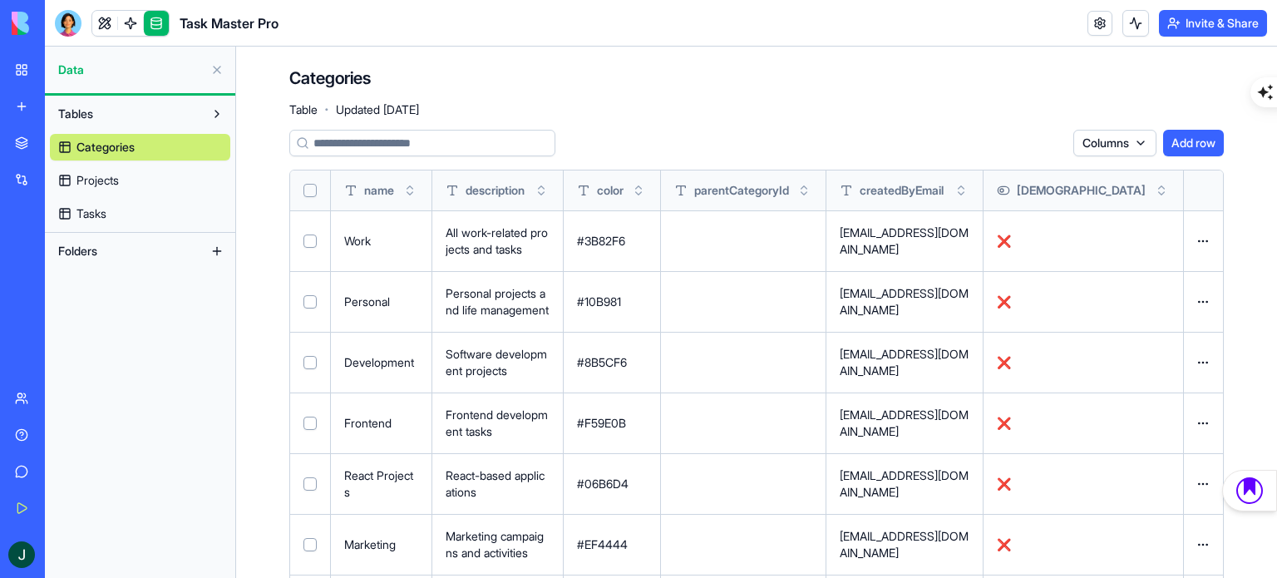
click at [216, 70] on button at bounding box center [217, 70] width 27 height 27
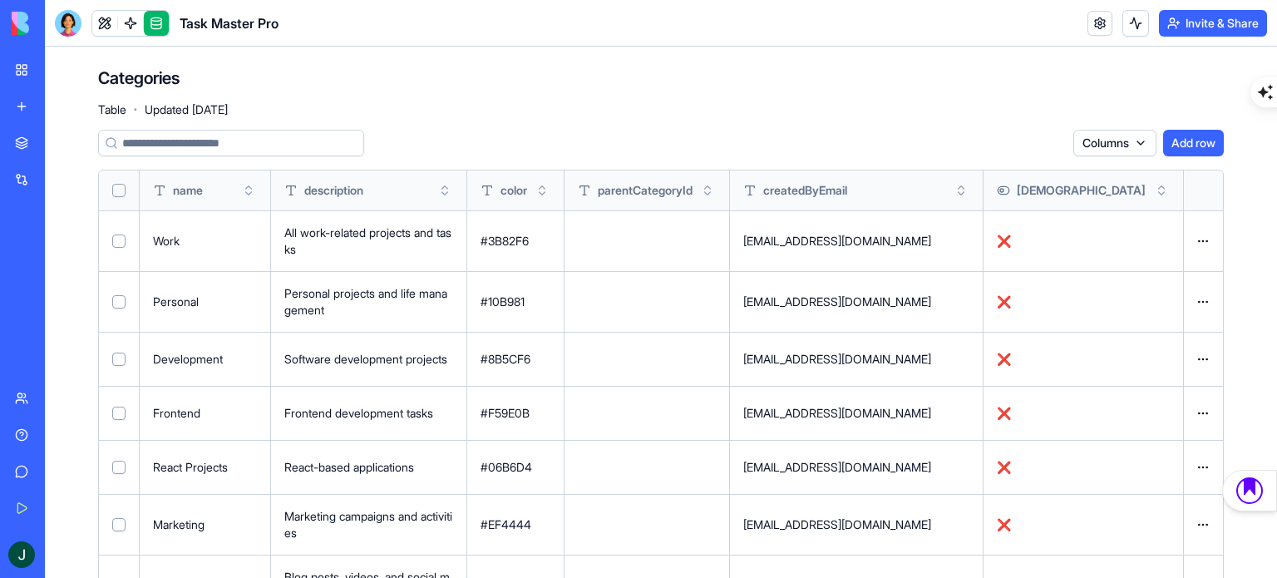
click at [156, 21] on link at bounding box center [156, 23] width 25 height 25
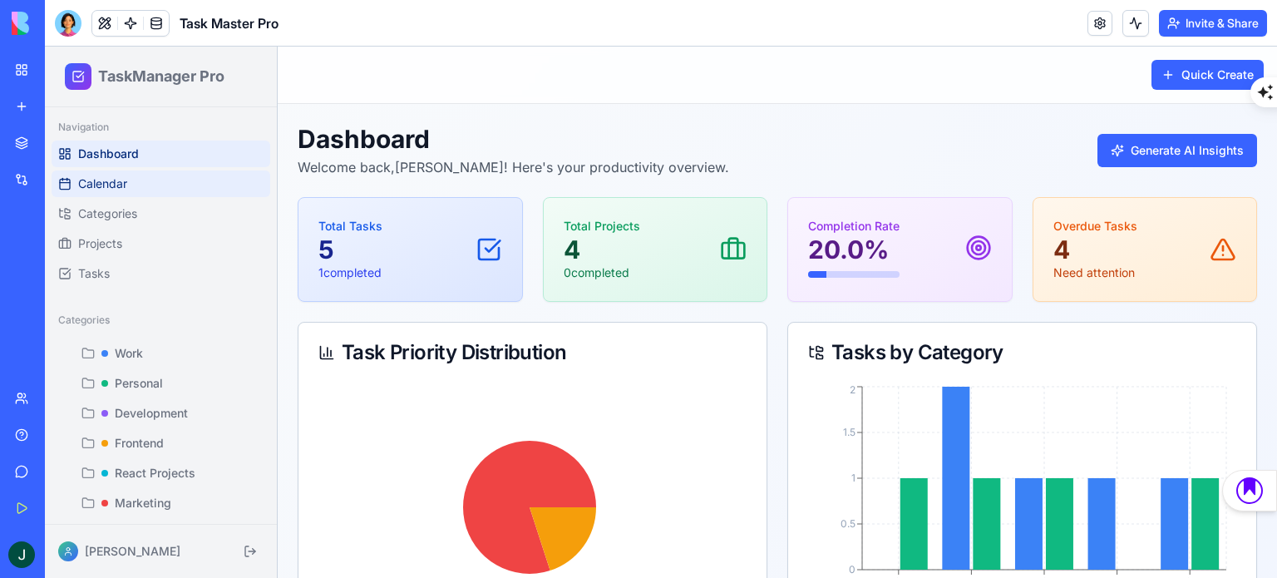
click at [120, 189] on span "Calendar" at bounding box center [102, 183] width 49 height 17
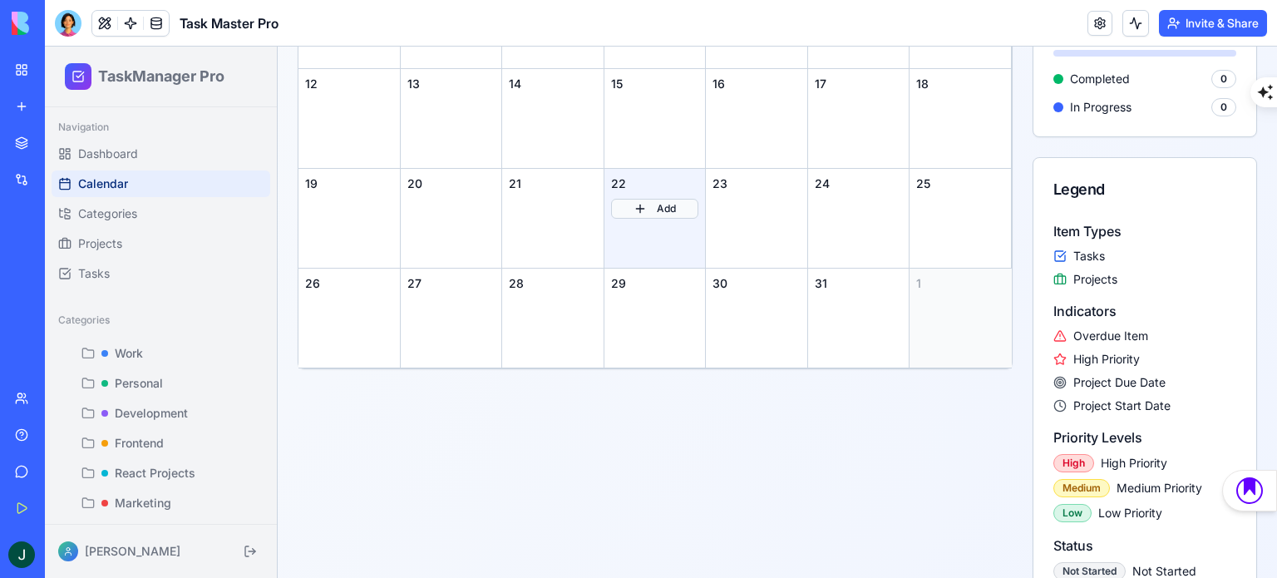
scroll to position [499, 0]
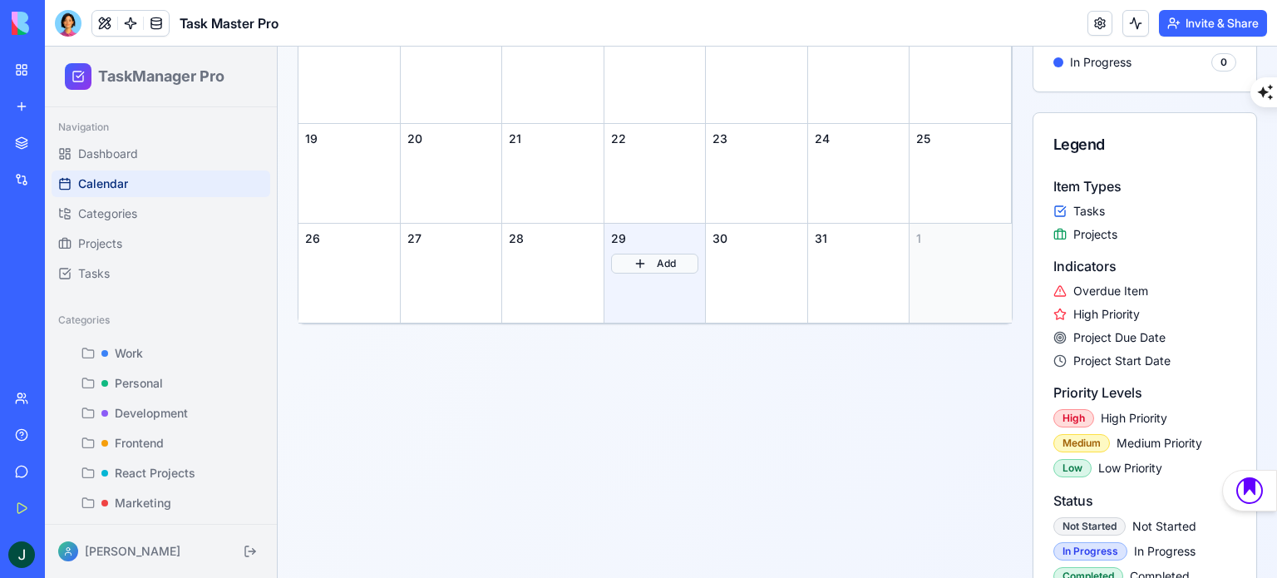
click at [657, 268] on button "Add" at bounding box center [655, 264] width 88 height 20
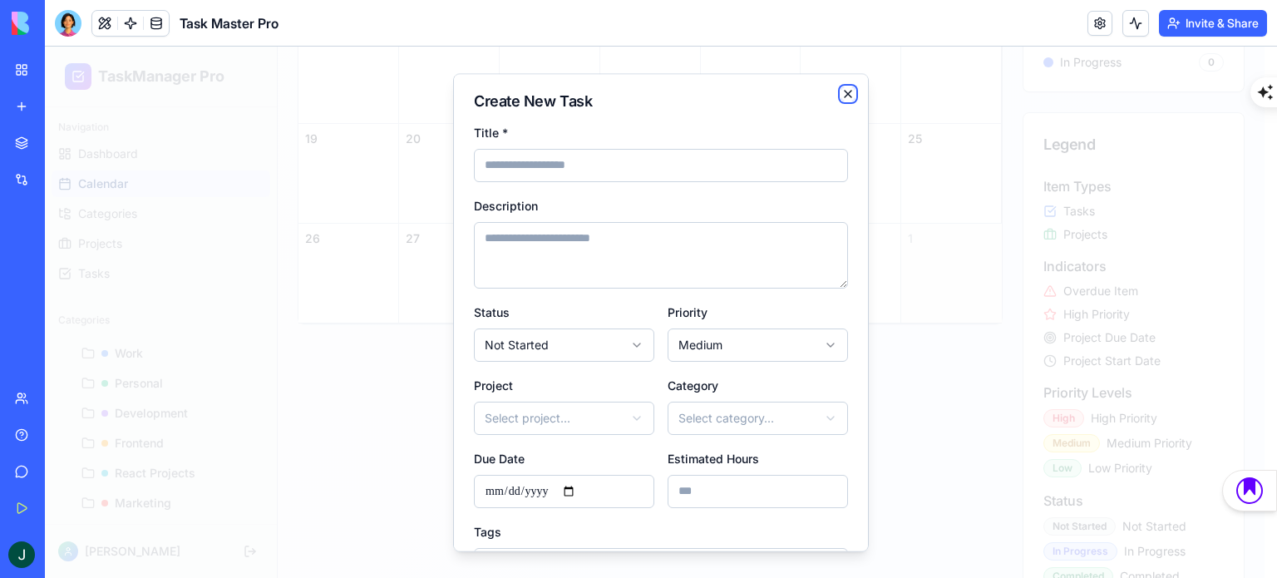
click at [841, 96] on icon "button" at bounding box center [847, 93] width 13 height 13
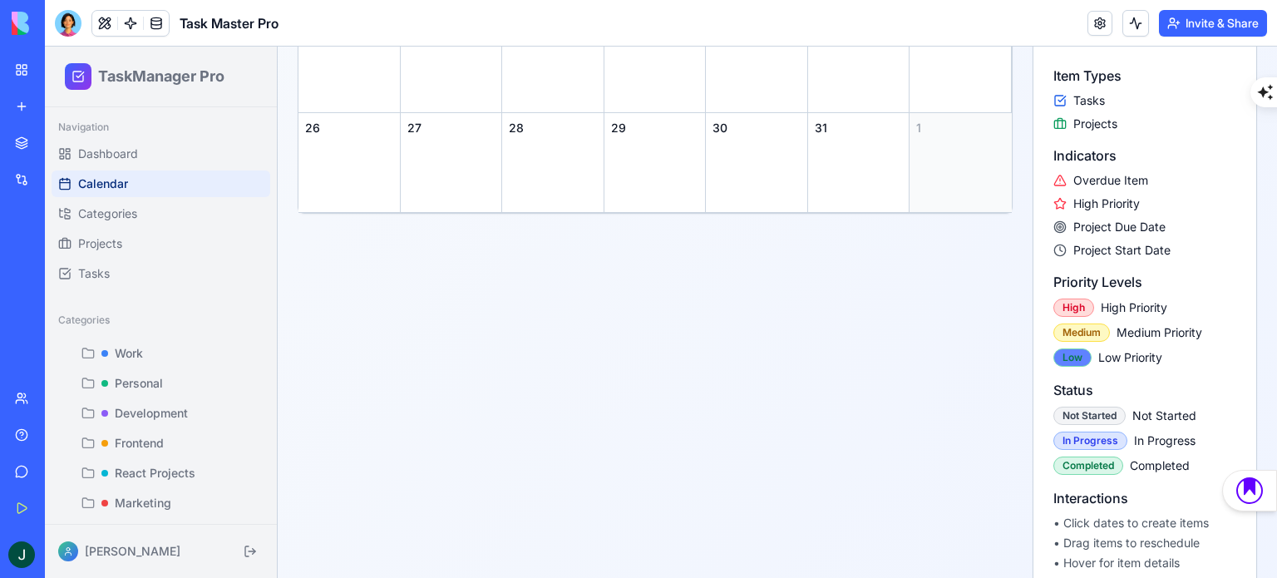
scroll to position [658, 0]
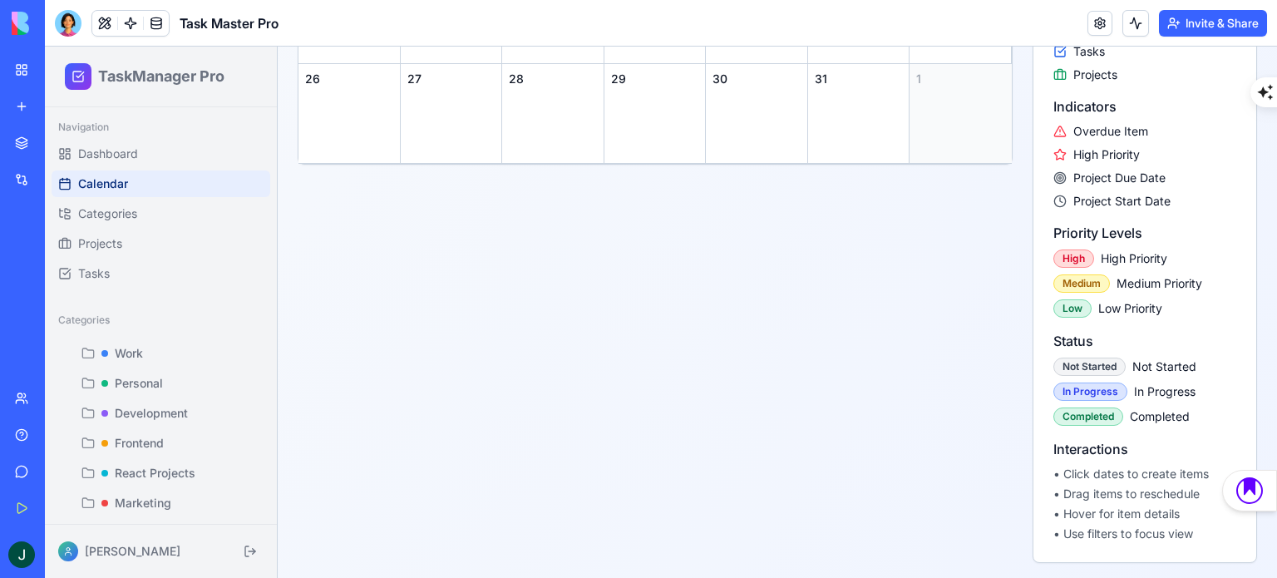
click at [71, 96] on link "New app" at bounding box center [38, 106] width 66 height 33
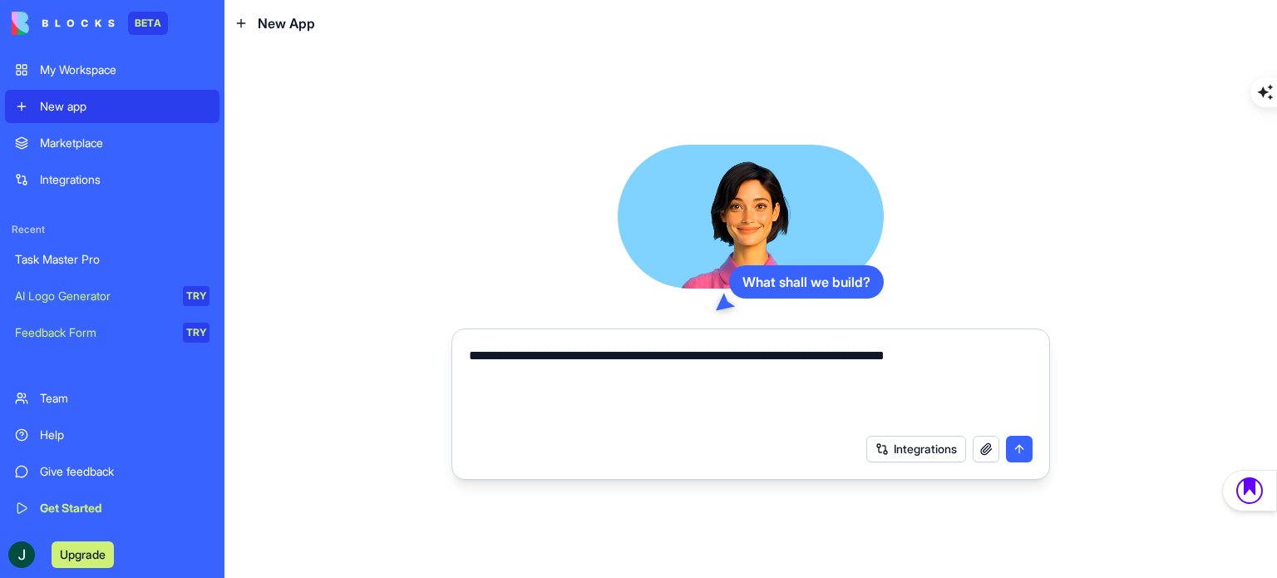
click at [759, 357] on textarea "**********" at bounding box center [751, 386] width 564 height 80
click at [788, 355] on textarea "**********" at bounding box center [751, 386] width 564 height 80
click at [576, 376] on textarea "**********" at bounding box center [751, 386] width 564 height 80
type textarea "**********"
click at [1017, 448] on button "submit" at bounding box center [1019, 449] width 27 height 27
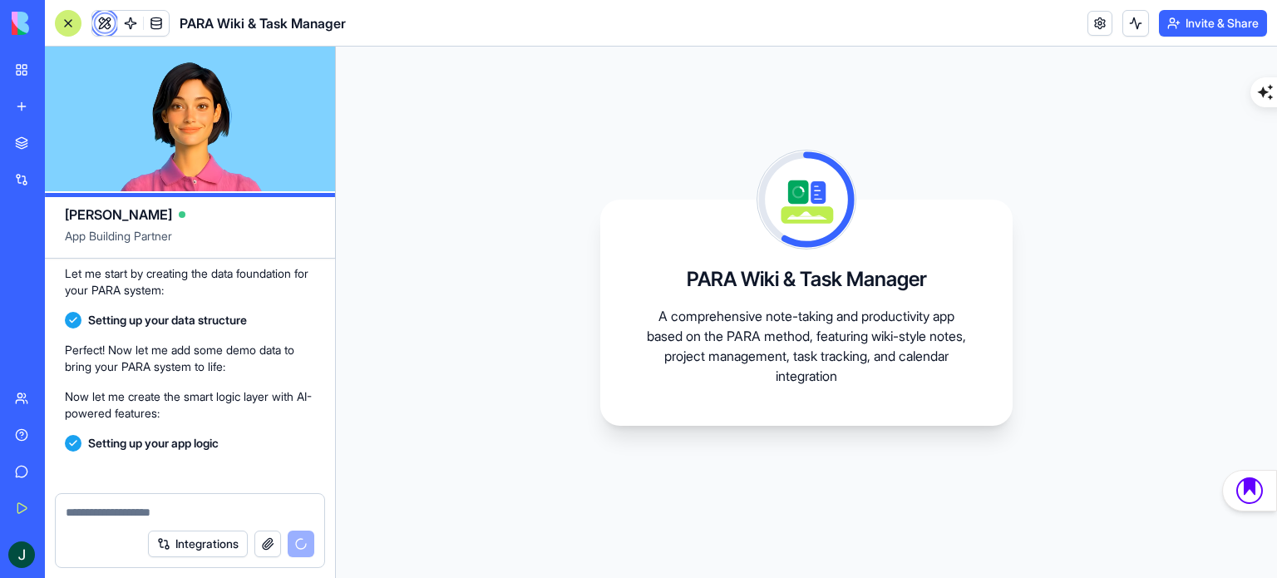
scroll to position [469, 0]
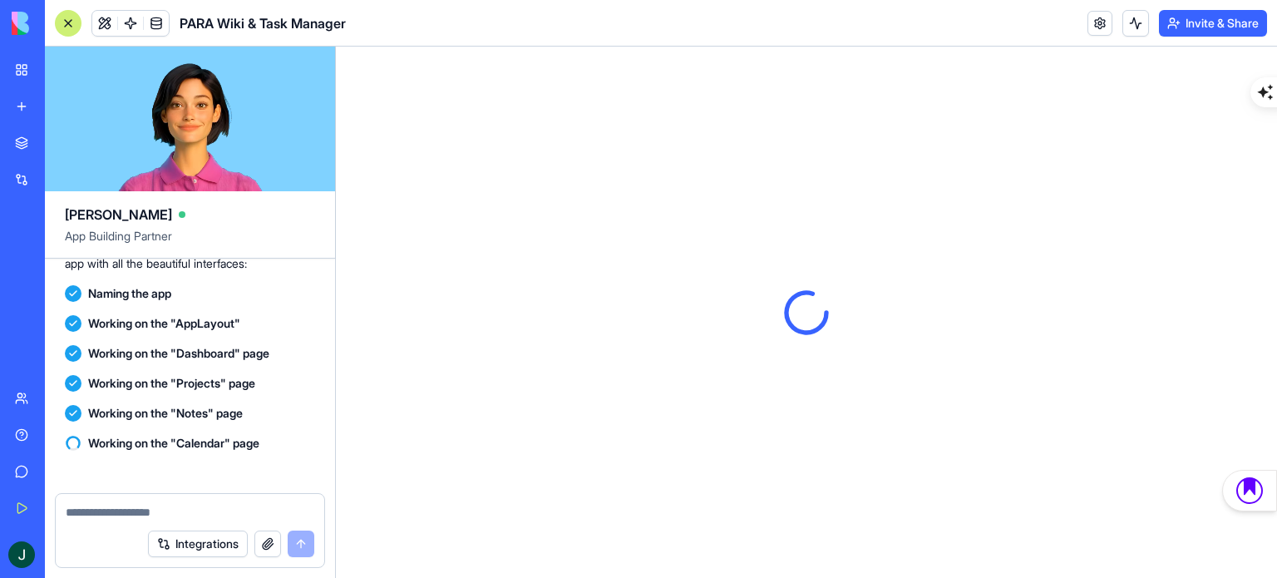
scroll to position [821, 0]
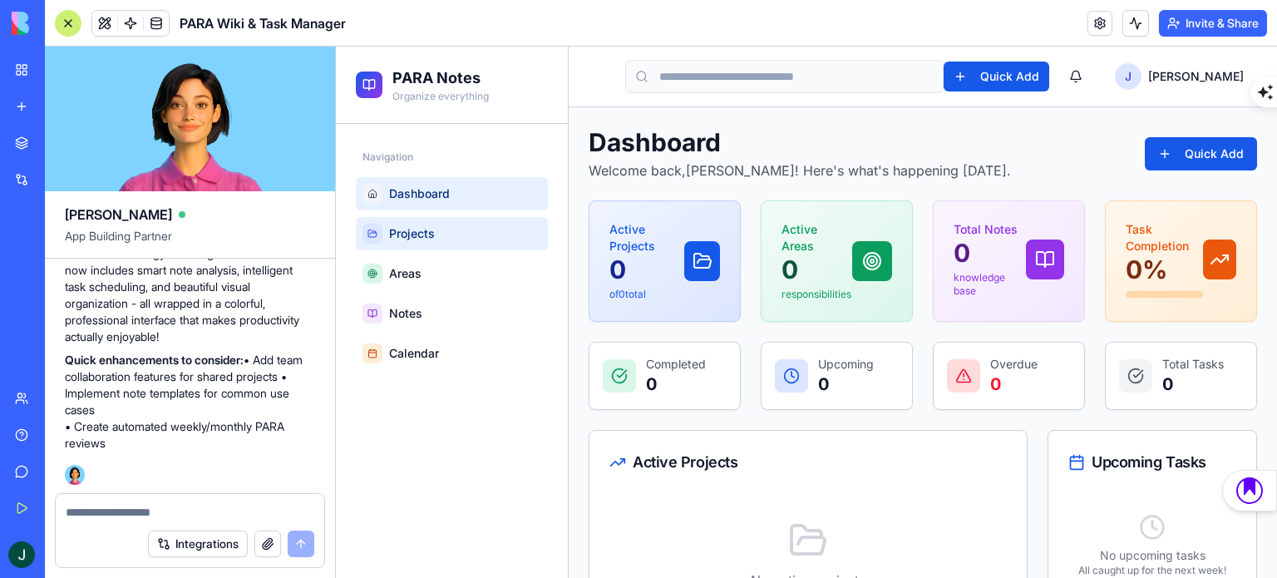
click at [404, 235] on span "Projects" at bounding box center [412, 233] width 46 height 17
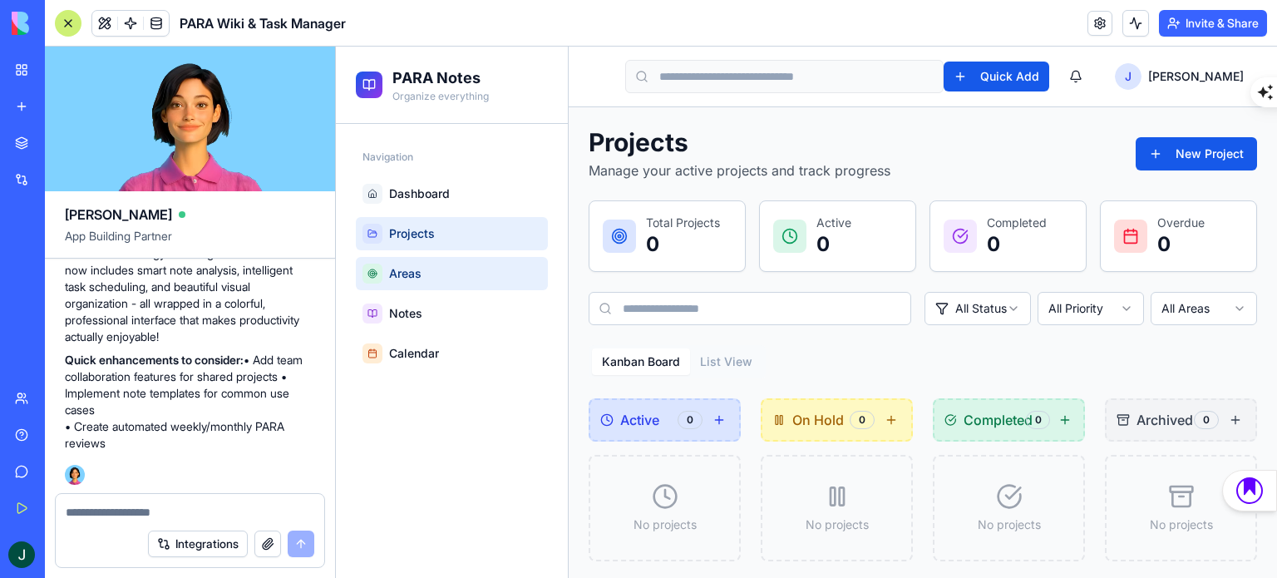
click at [436, 272] on link "Areas" at bounding box center [452, 273] width 192 height 33
click at [459, 314] on link "Notes" at bounding box center [452, 313] width 192 height 33
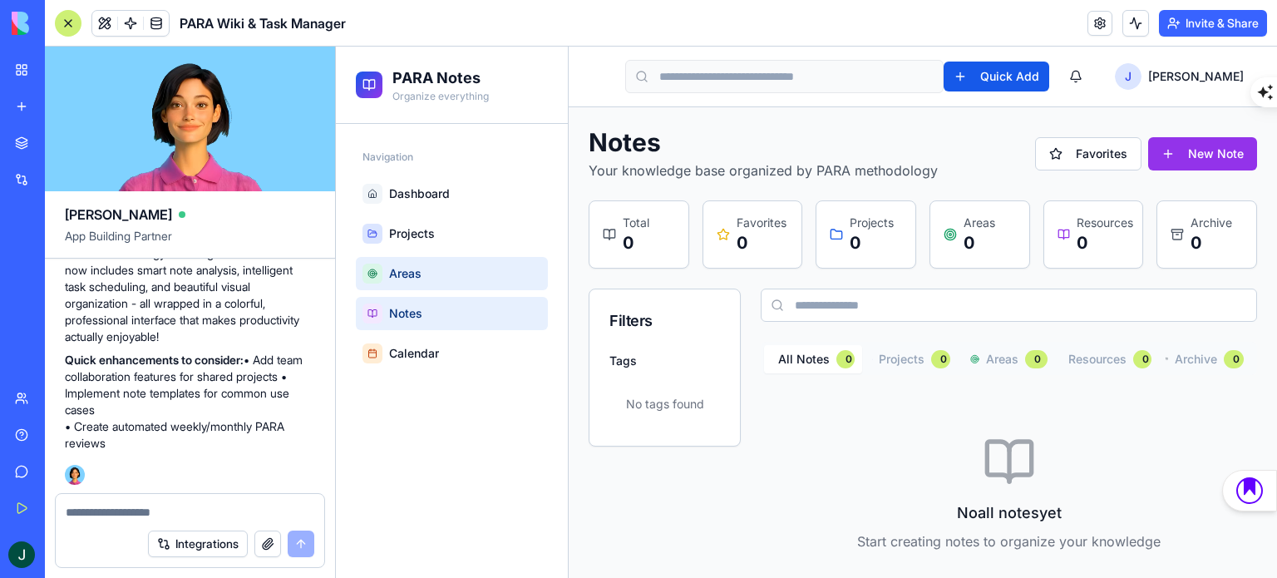
click at [442, 262] on link "Areas" at bounding box center [452, 273] width 192 height 33
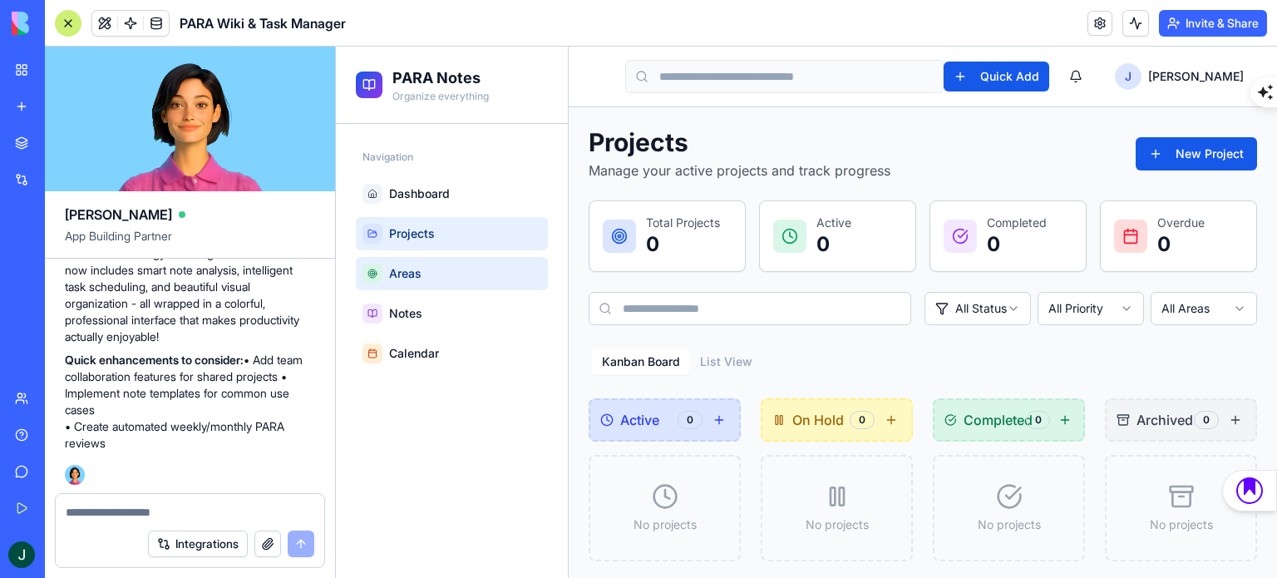
click at [472, 220] on link "Projects" at bounding box center [452, 233] width 192 height 33
click at [472, 276] on link "Areas" at bounding box center [452, 273] width 192 height 33
click at [465, 232] on link "Projects" at bounding box center [452, 233] width 192 height 33
click at [431, 282] on link "Areas" at bounding box center [452, 273] width 192 height 33
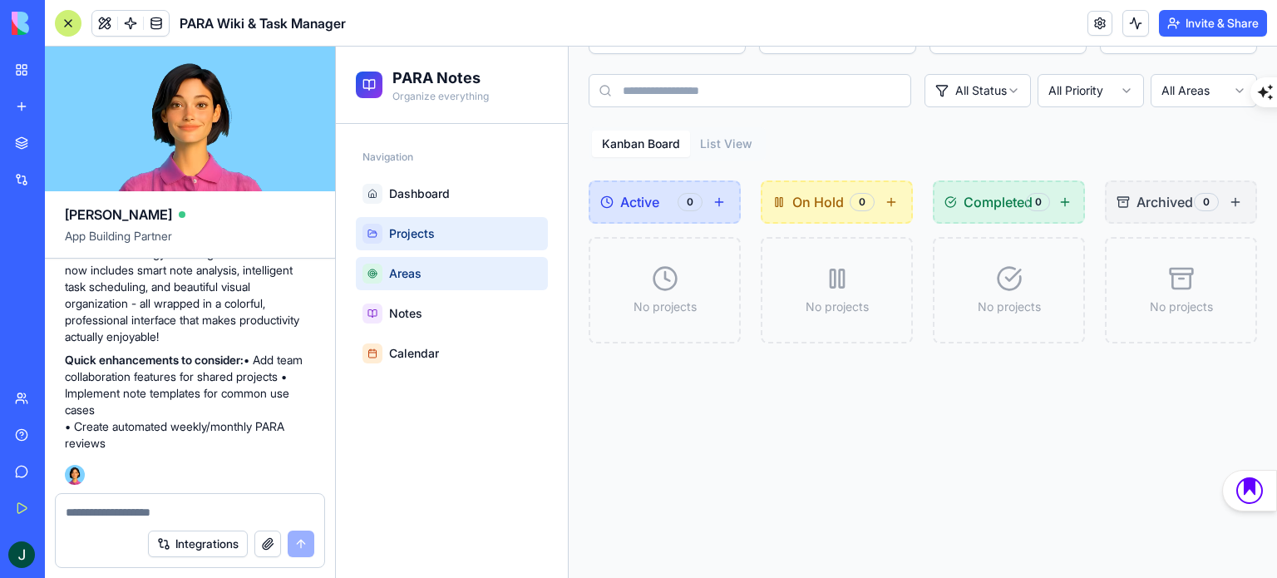
scroll to position [228, 0]
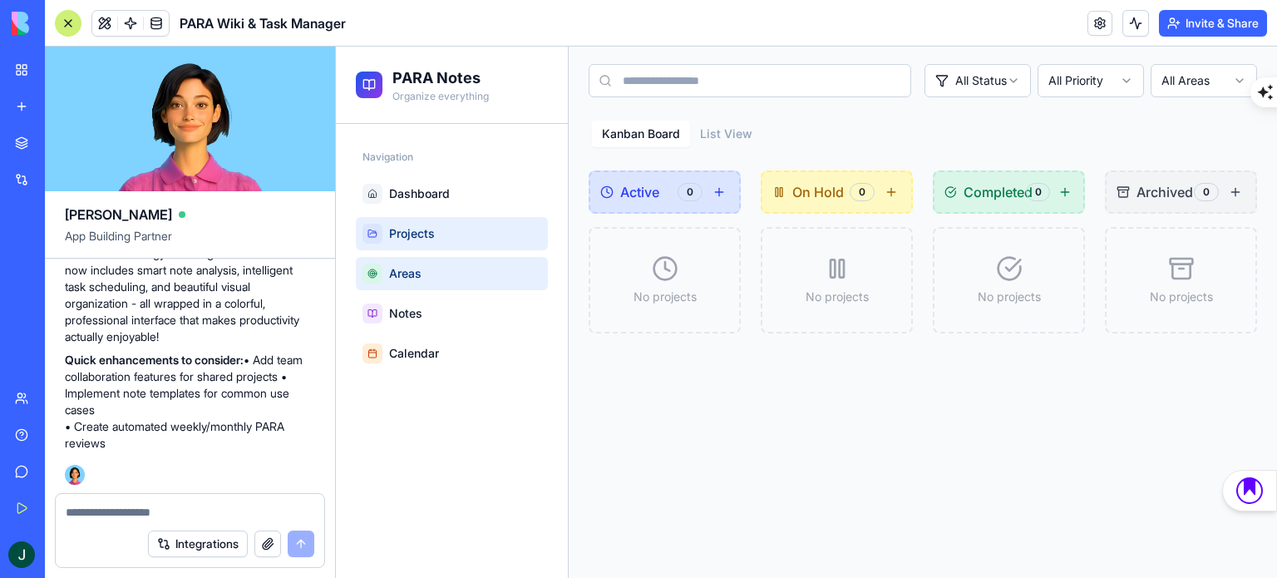
click at [416, 260] on link "Areas" at bounding box center [452, 273] width 192 height 33
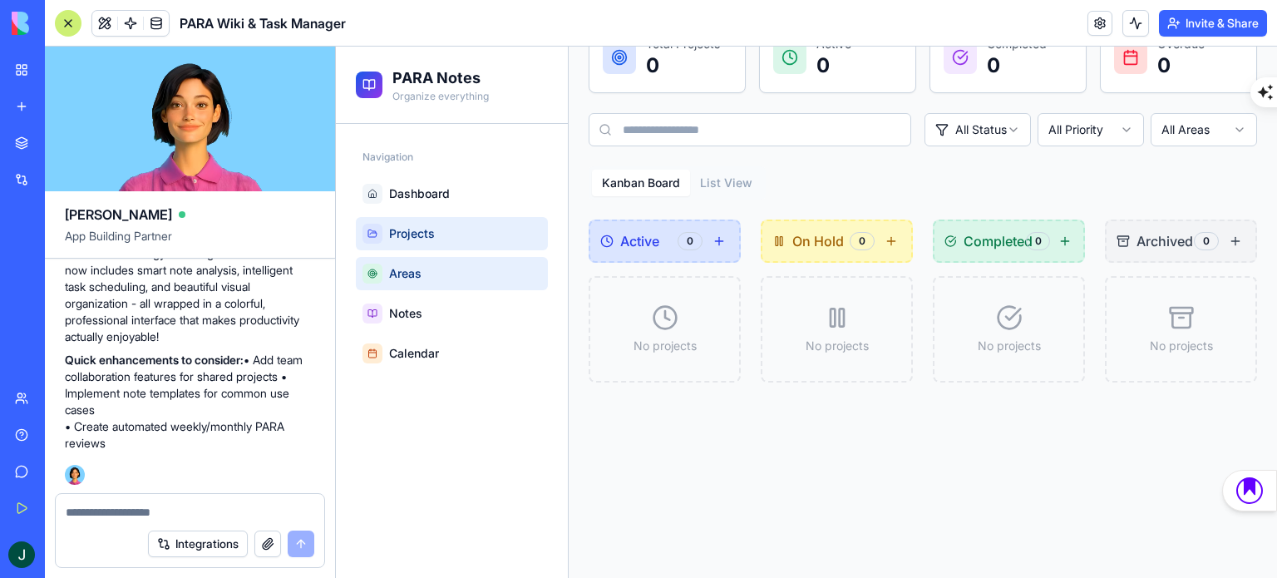
scroll to position [0, 0]
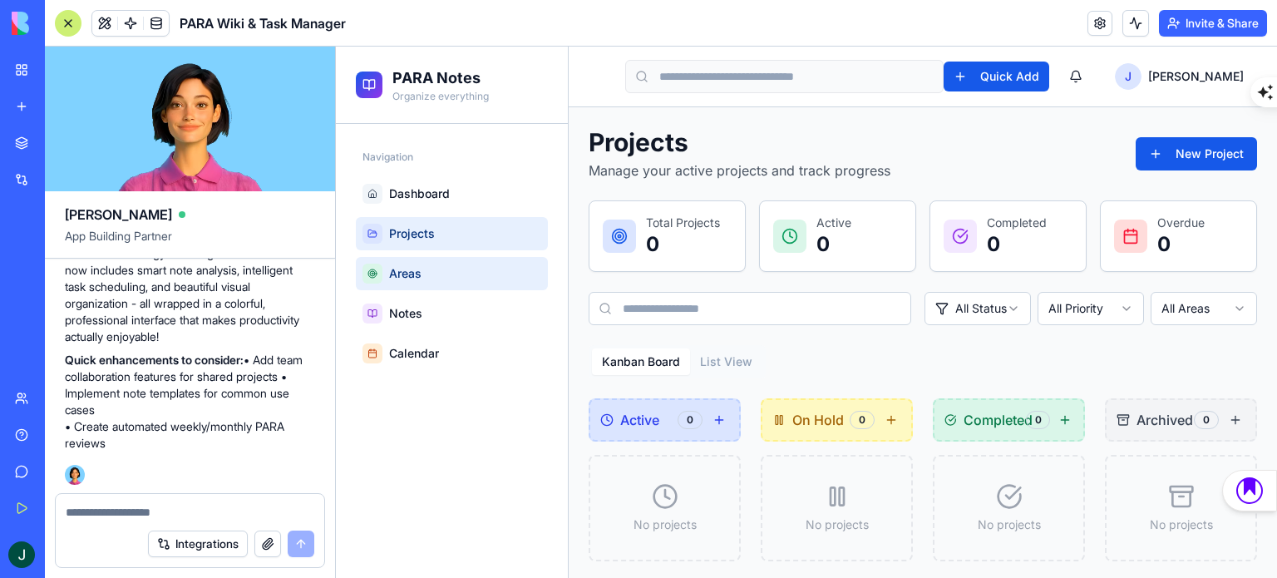
click at [391, 225] on span "Projects" at bounding box center [412, 233] width 46 height 17
click at [163, 499] on div at bounding box center [190, 507] width 268 height 27
click at [147, 515] on textarea at bounding box center [190, 512] width 249 height 17
type textarea "**********"
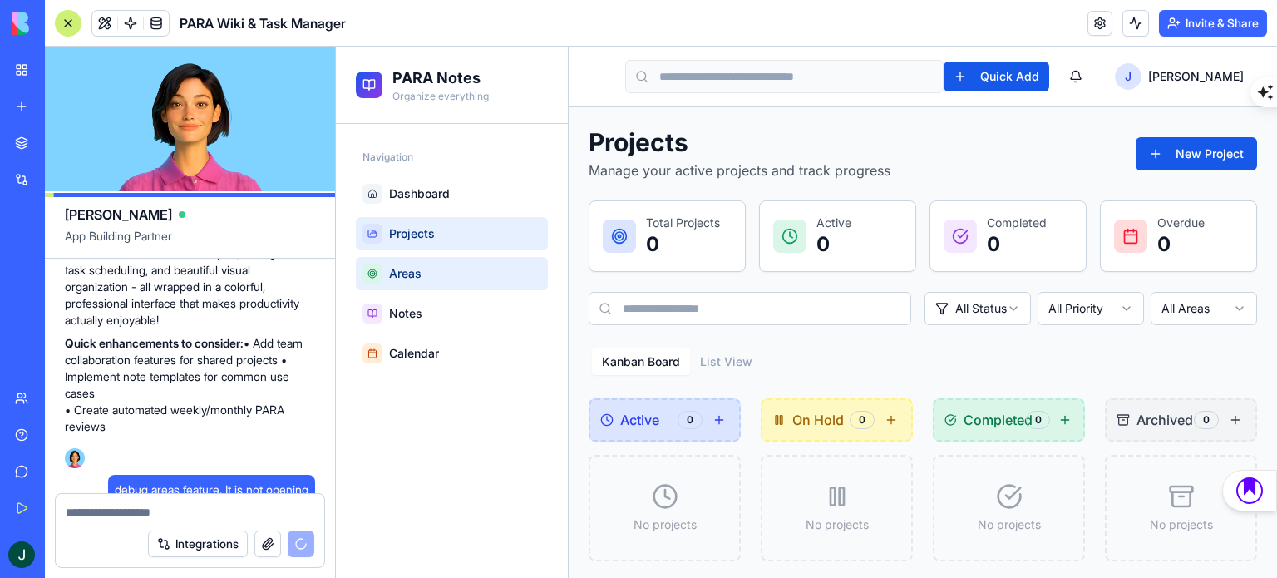
scroll to position [884, 0]
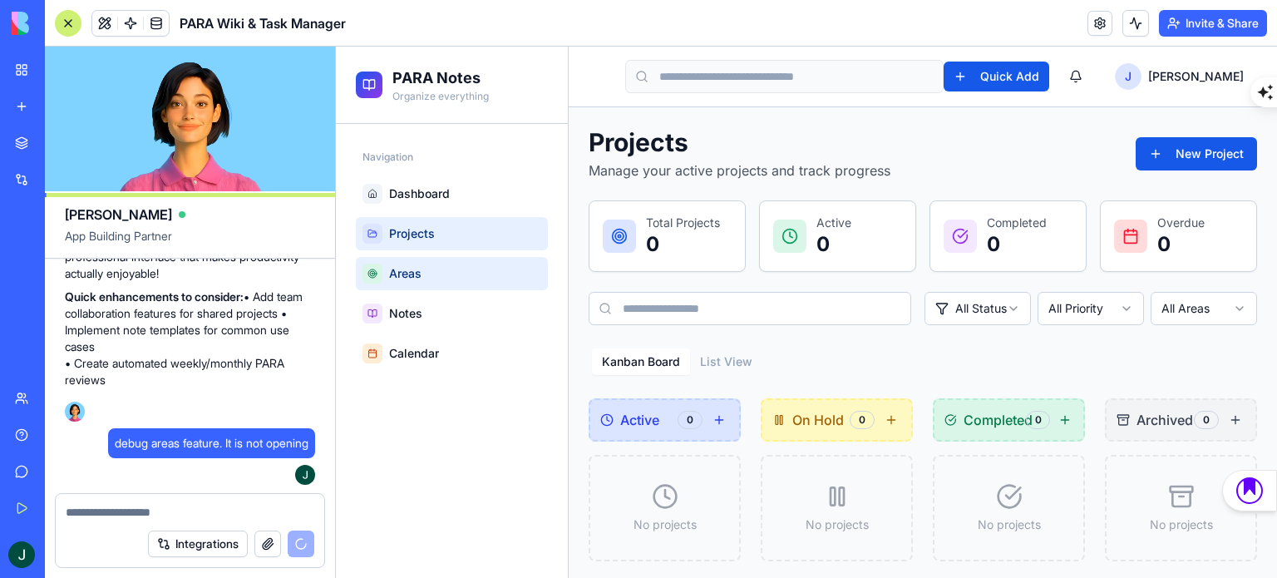
click at [443, 273] on link "Areas" at bounding box center [452, 273] width 192 height 33
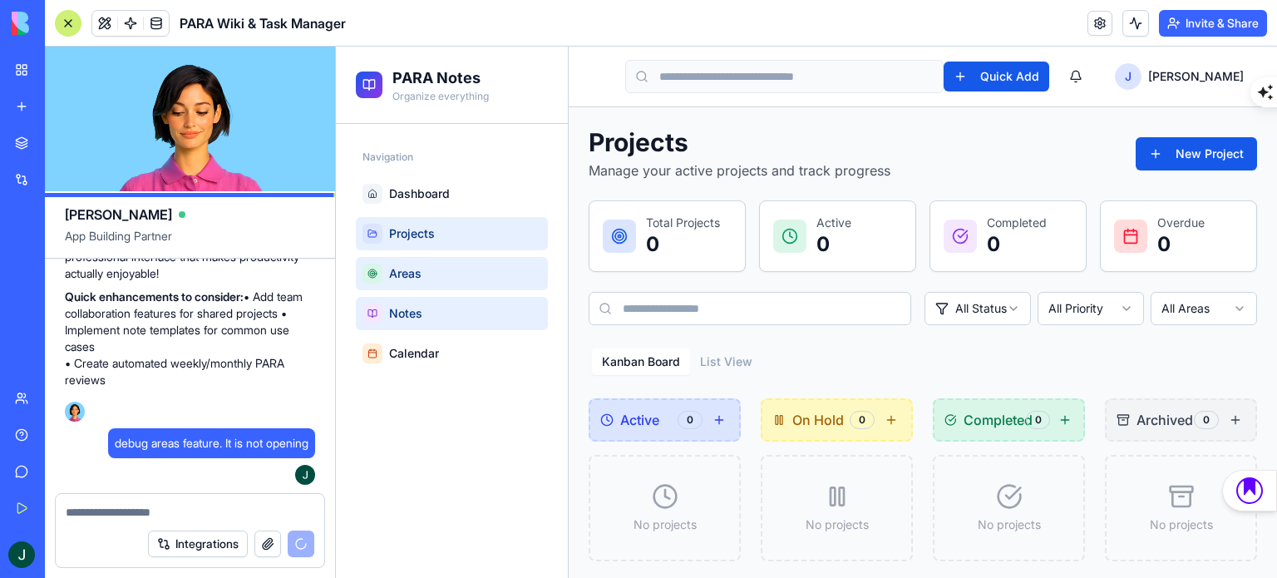
click at [411, 313] on span "Notes" at bounding box center [405, 313] width 33 height 17
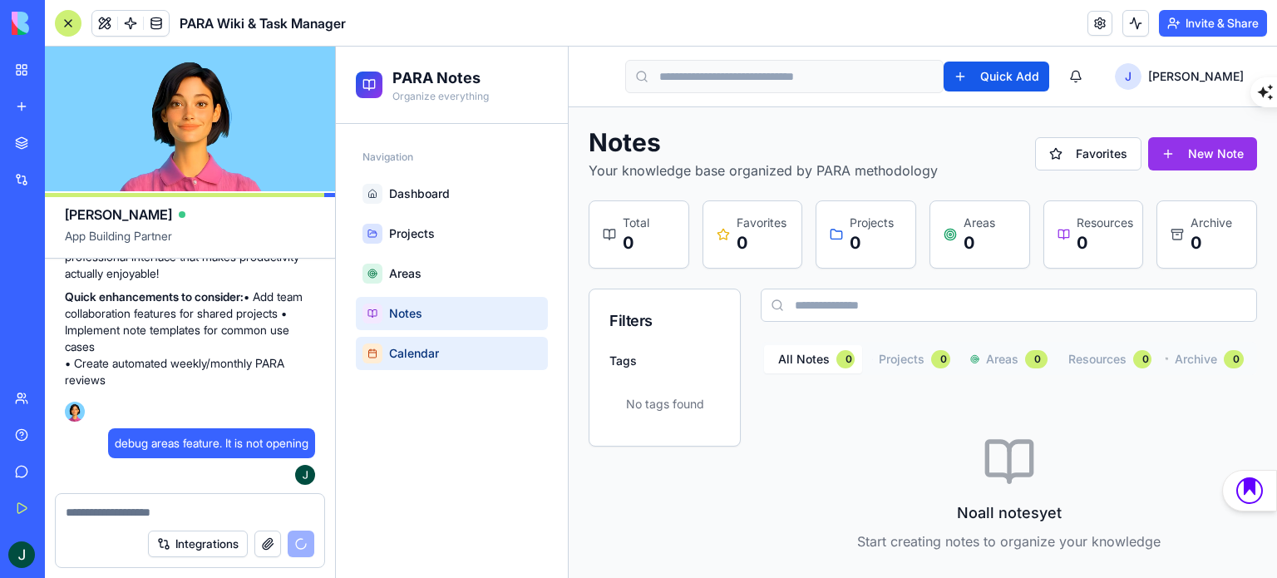
click at [414, 342] on link "Calendar" at bounding box center [452, 353] width 192 height 33
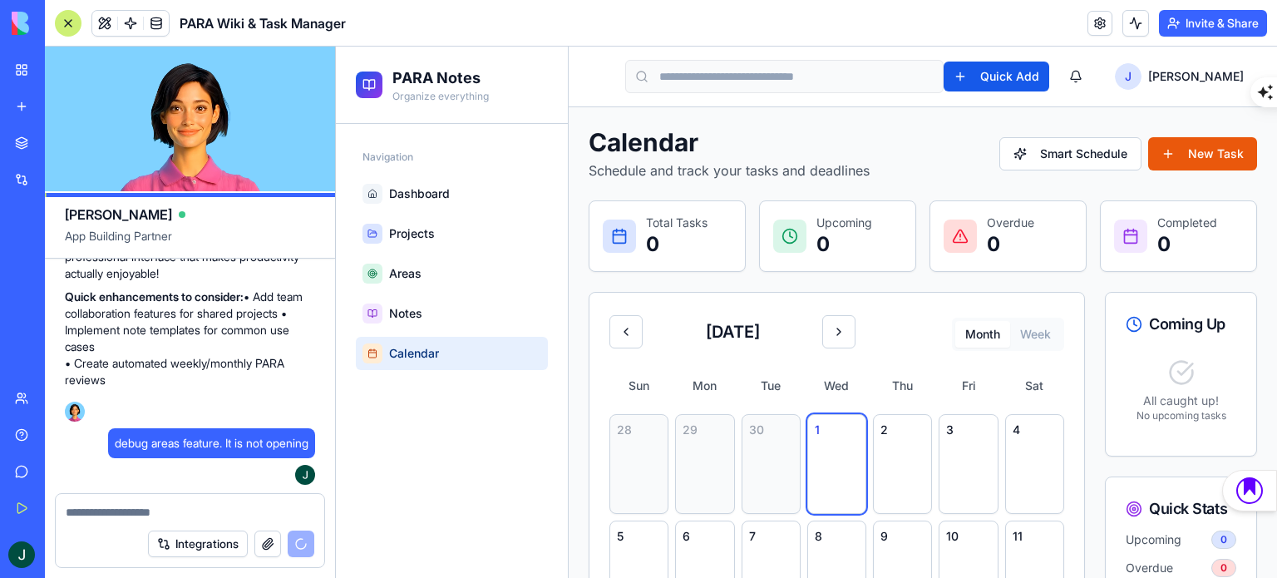
click at [664, 238] on p "0" at bounding box center [677, 244] width 62 height 27
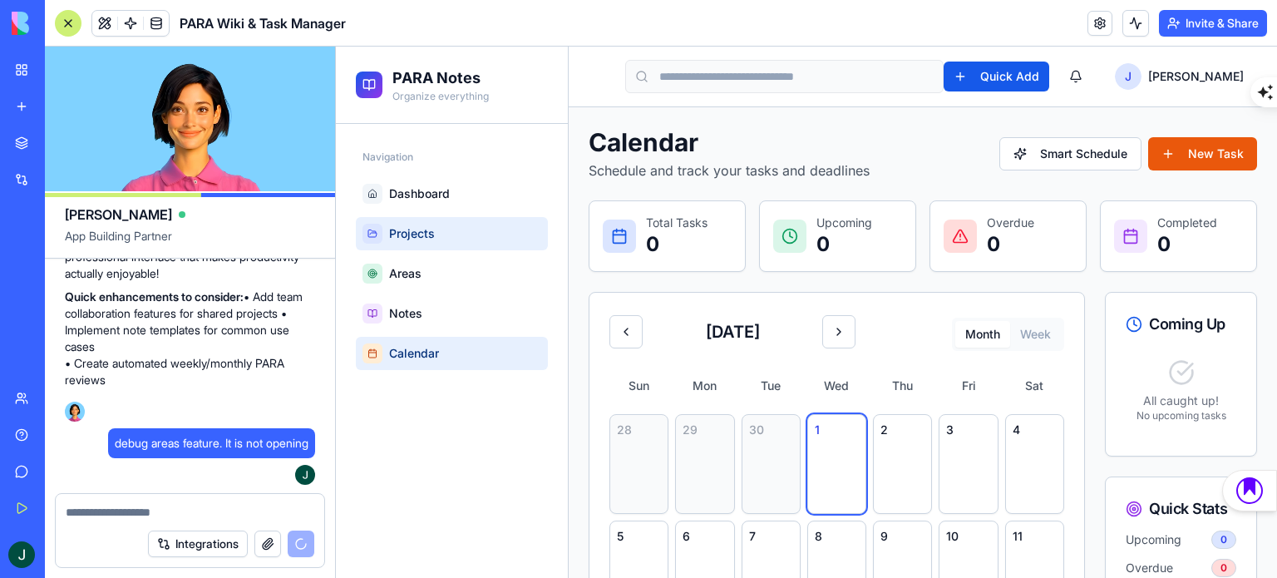
click at [502, 220] on link "Projects" at bounding box center [452, 233] width 192 height 33
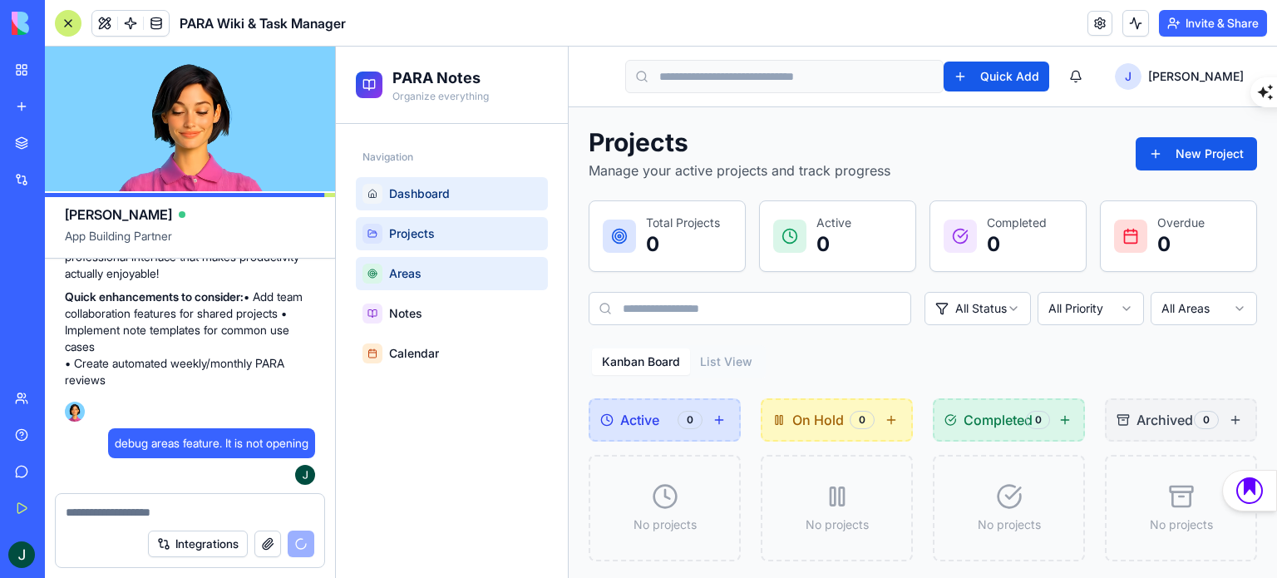
click at [493, 202] on link "Dashboard" at bounding box center [452, 193] width 192 height 33
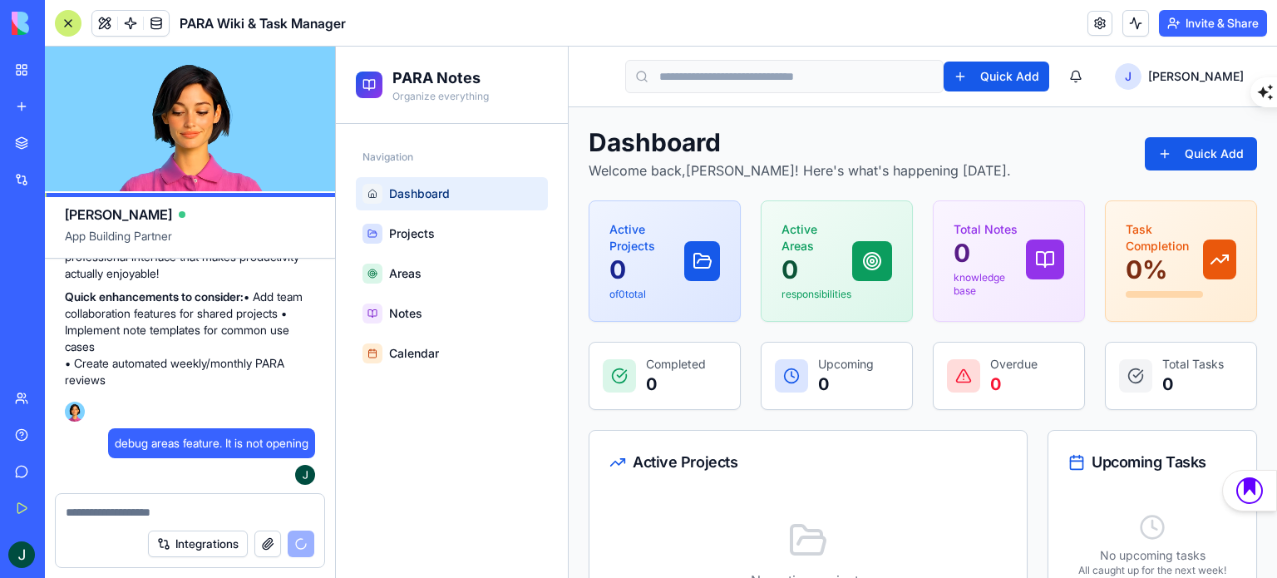
click at [21, 59] on link "My Workspace" at bounding box center [38, 69] width 66 height 33
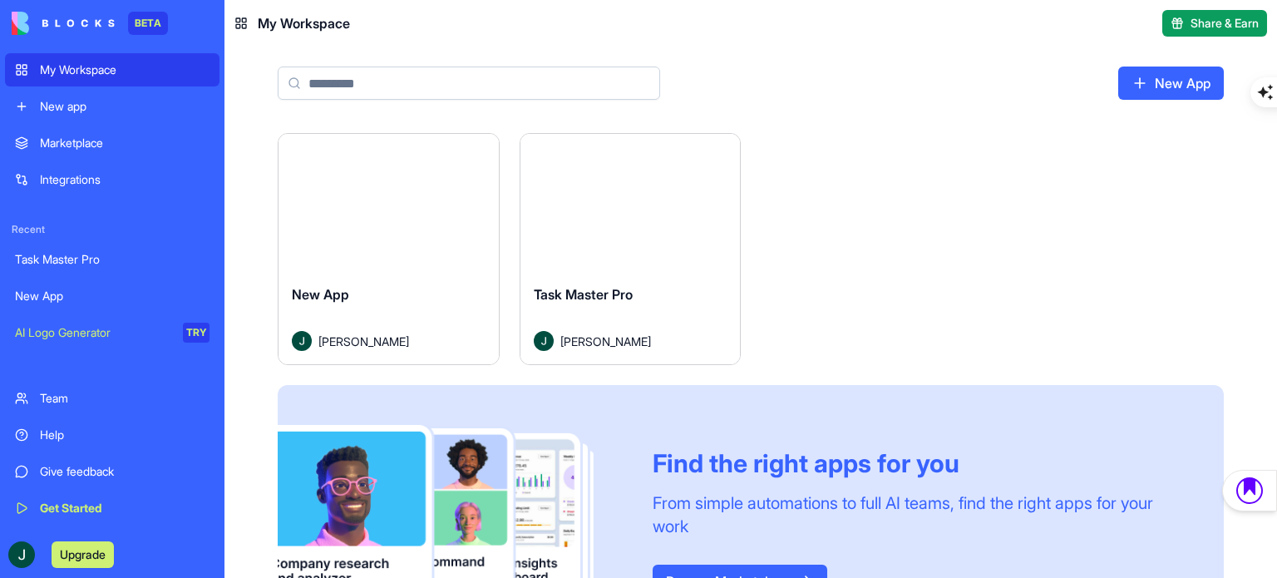
click at [20, 16] on img at bounding box center [63, 23] width 103 height 23
click at [100, 299] on div "New App" at bounding box center [112, 296] width 195 height 17
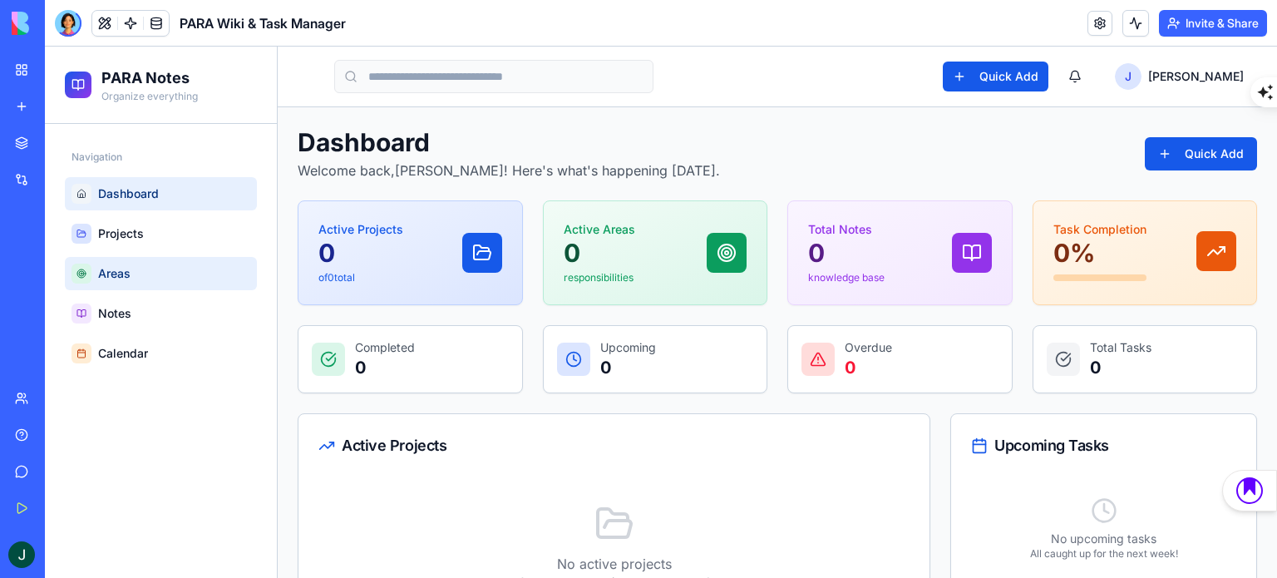
click at [165, 278] on link "Areas" at bounding box center [161, 273] width 192 height 33
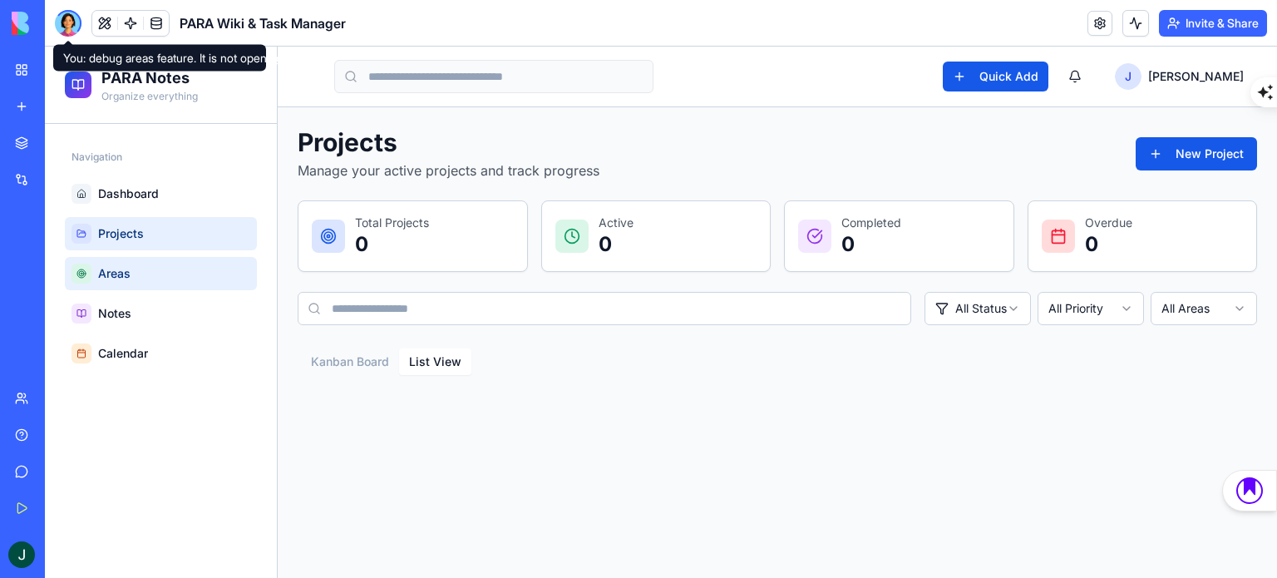
click at [448, 360] on button "List View" at bounding box center [435, 361] width 72 height 27
click at [336, 354] on button "Kanban Board" at bounding box center [350, 361] width 98 height 27
click at [416, 361] on button "List View" at bounding box center [435, 361] width 72 height 27
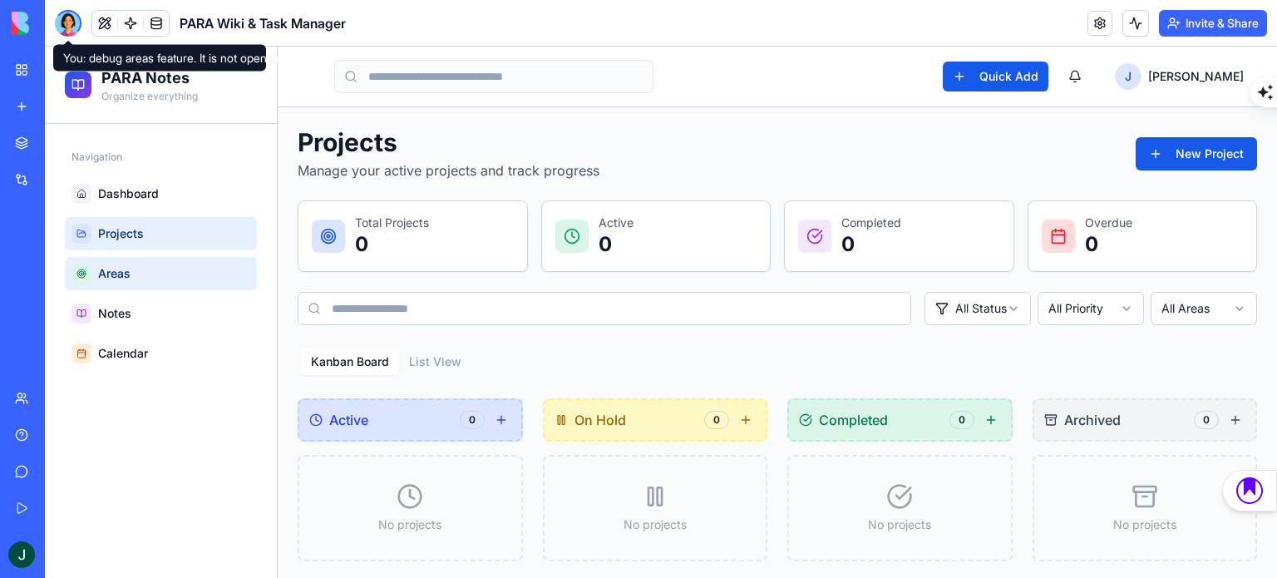
drag, startPoint x: 352, startPoint y: 355, endPoint x: 342, endPoint y: 357, distance: 10.1
click at [342, 357] on button "Kanban Board" at bounding box center [350, 361] width 98 height 27
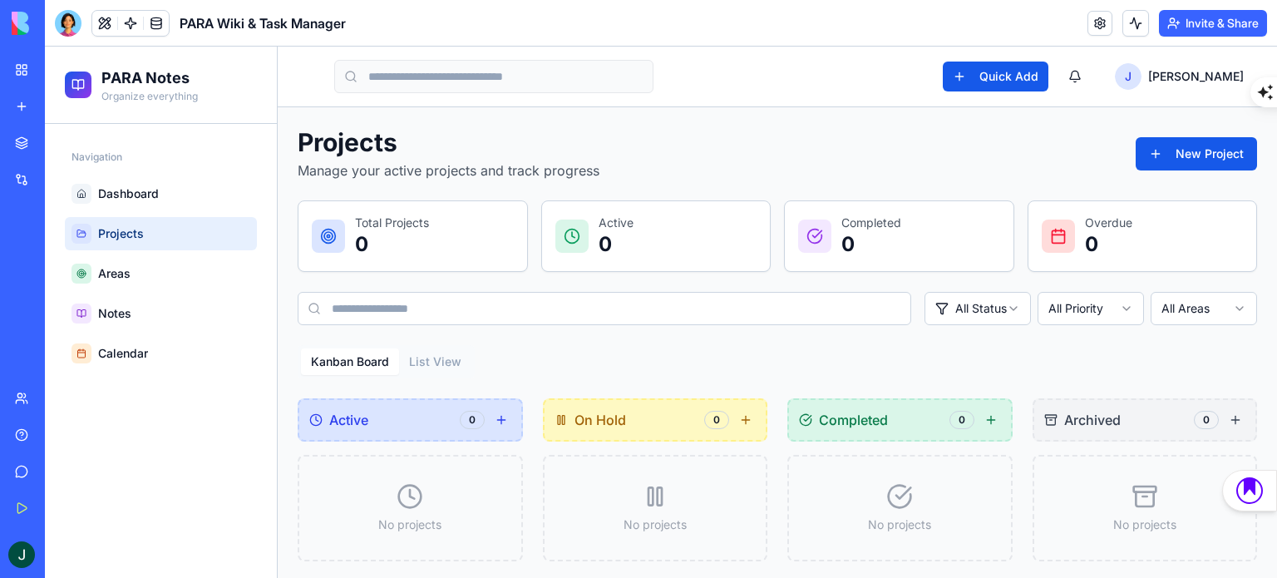
click at [17, 20] on img at bounding box center [63, 23] width 103 height 23
